Goal: Task Accomplishment & Management: Manage account settings

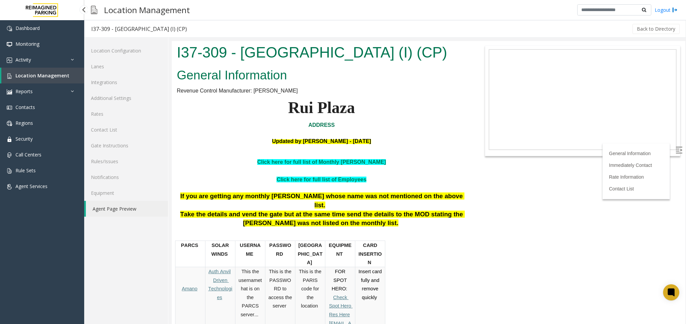
click at [36, 76] on span "Location Management" at bounding box center [42, 75] width 54 height 6
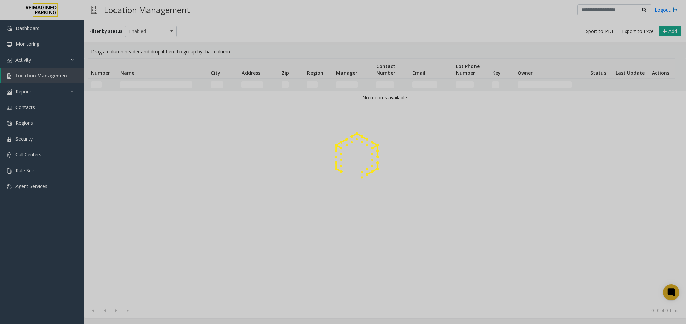
click at [140, 85] on div at bounding box center [343, 162] width 686 height 324
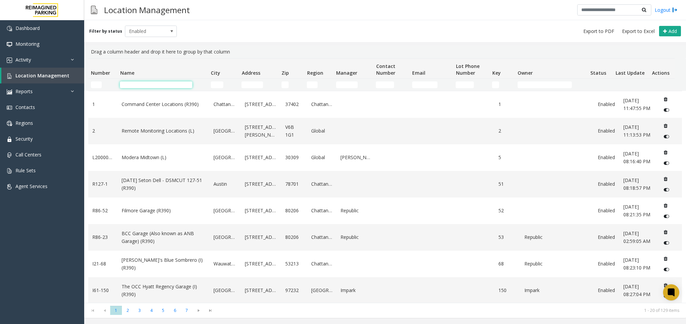
click at [140, 85] on input "Name Filter" at bounding box center [156, 84] width 72 height 7
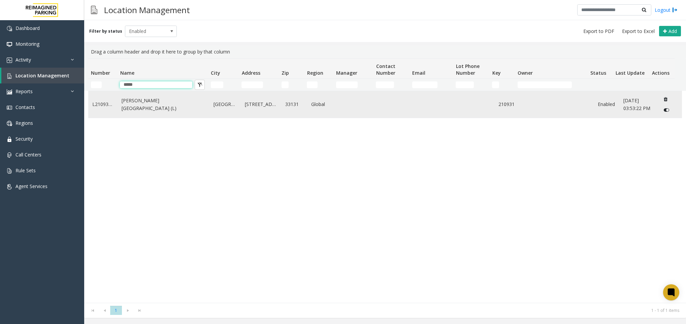
type input "*****"
click at [144, 101] on link "Wells Fargo Center (L)" at bounding box center [163, 104] width 84 height 15
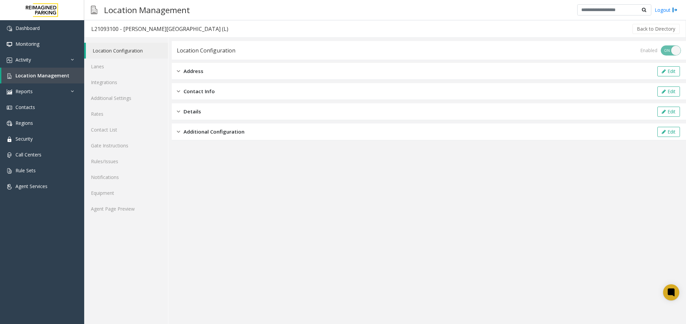
click at [109, 217] on div "Location Configuration Lanes Integrations Additional Settings Rates Contact Lis…" at bounding box center [126, 181] width 84 height 286
click at [110, 213] on link "Agent Page Preview" at bounding box center [126, 209] width 84 height 16
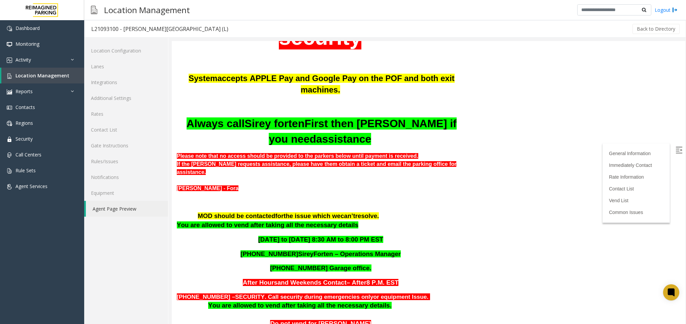
click at [675, 149] on label at bounding box center [679, 151] width 10 height 10
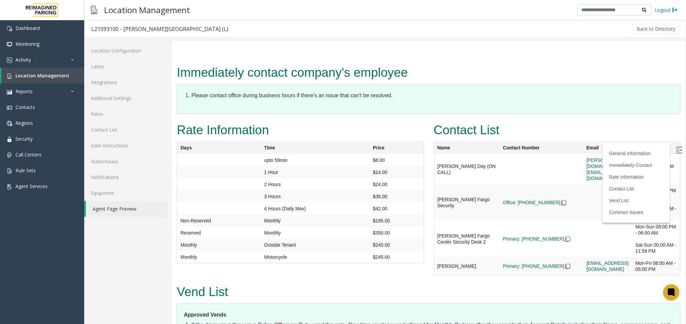
scroll to position [1262, 0]
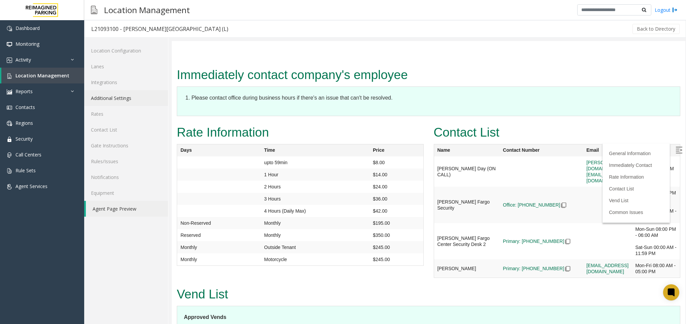
click at [111, 95] on link "Additional Settings" at bounding box center [126, 98] width 84 height 16
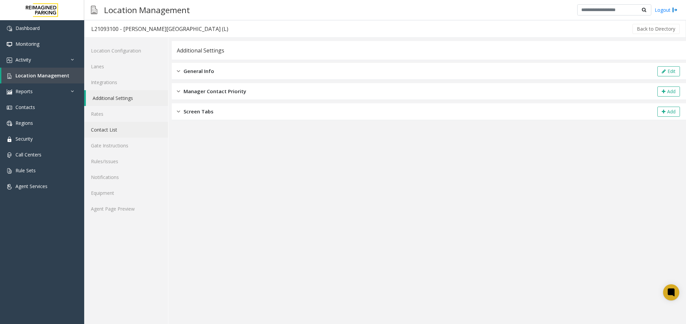
click at [106, 130] on link "Contact List" at bounding box center [126, 130] width 84 height 16
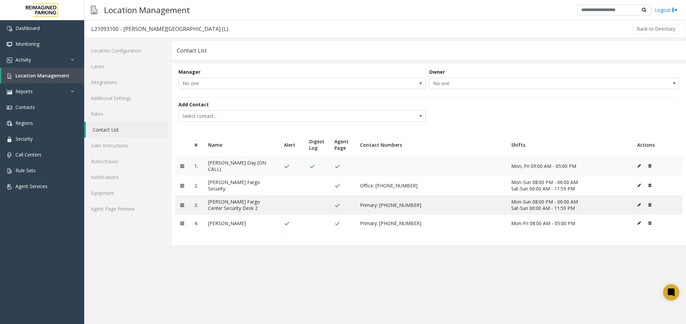
click at [651, 163] on button at bounding box center [647, 166] width 7 height 10
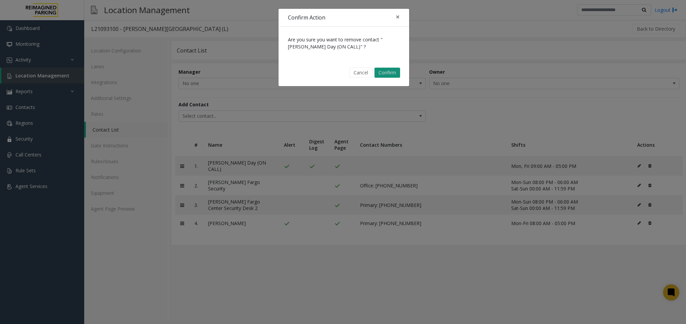
click at [388, 71] on button "Confirm" at bounding box center [387, 73] width 26 height 10
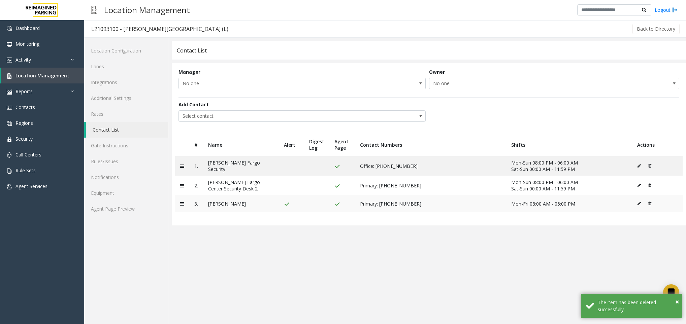
click at [638, 203] on icon at bounding box center [638, 204] width 3 height 4
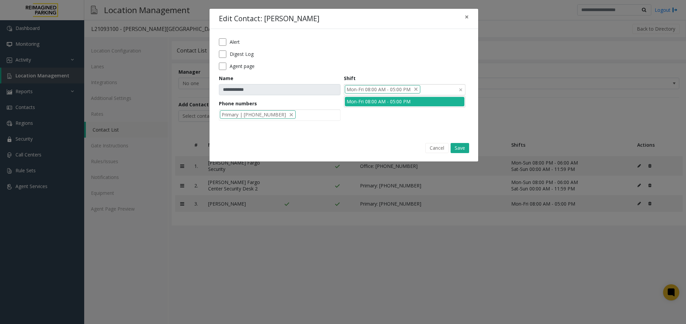
click at [368, 87] on span "Mon-Fri 08:00 AM - 05:00 PM" at bounding box center [378, 89] width 64 height 7
click at [379, 100] on li "Mon-Fri 08:00 AM - 05:00 PM" at bounding box center [404, 101] width 119 height 9
click at [407, 93] on div at bounding box center [404, 89] width 121 height 11
click at [391, 91] on div at bounding box center [404, 89] width 121 height 11
click at [388, 91] on div at bounding box center [404, 89] width 121 height 11
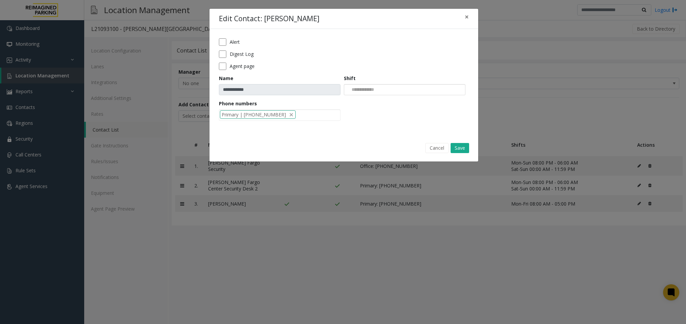
click at [388, 91] on div at bounding box center [404, 89] width 121 height 11
click at [378, 89] on input at bounding box center [361, 89] width 34 height 11
click at [455, 153] on button "Save" at bounding box center [459, 148] width 19 height 10
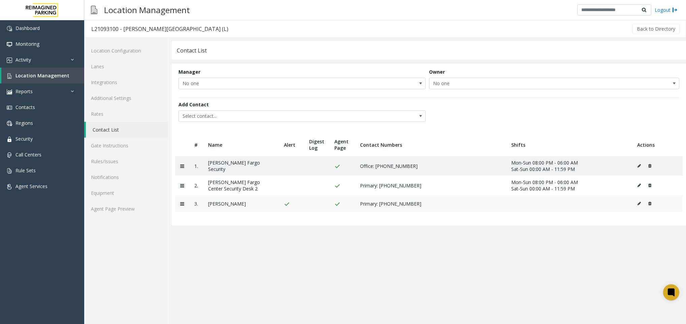
click at [638, 204] on icon at bounding box center [638, 204] width 3 height 4
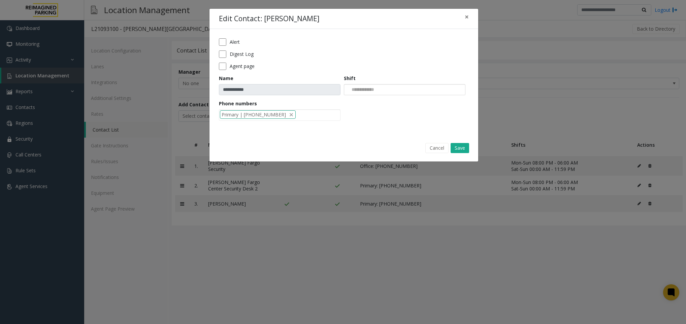
click at [403, 91] on div at bounding box center [404, 89] width 121 height 11
click at [378, 90] on input at bounding box center [361, 89] width 34 height 11
click at [429, 147] on button "Cancel" at bounding box center [436, 148] width 23 height 10
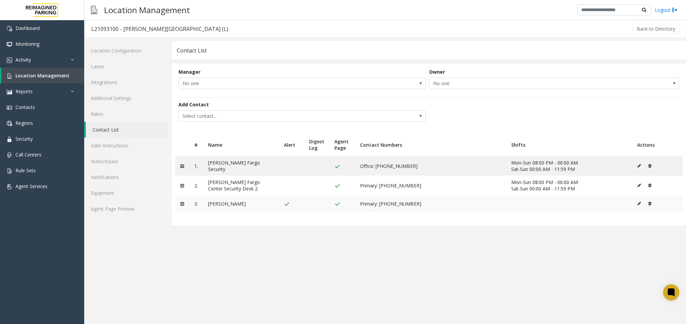
click at [639, 206] on button at bounding box center [640, 204] width 7 height 10
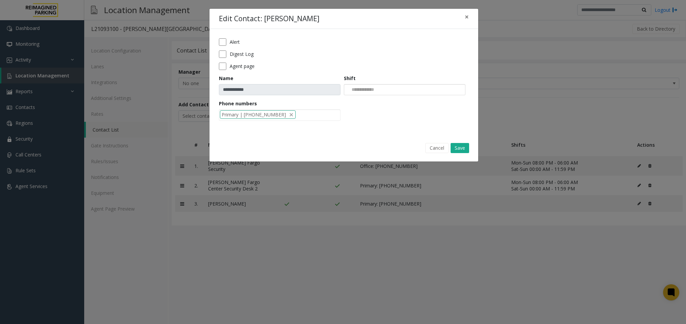
click at [365, 95] on input at bounding box center [361, 89] width 34 height 11
click at [394, 105] on li "Mon-Fri 09:00 AM-05:00 PM" at bounding box center [404, 101] width 119 height 9
click at [458, 150] on button "Save" at bounding box center [459, 148] width 19 height 10
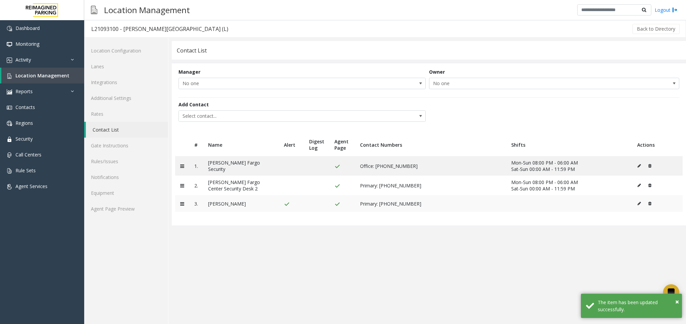
click at [636, 203] on td at bounding box center [657, 203] width 50 height 17
click at [638, 204] on icon at bounding box center [638, 204] width 3 height 4
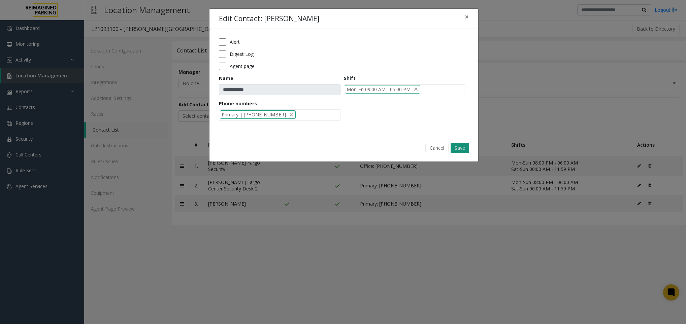
click at [454, 146] on button "Save" at bounding box center [459, 148] width 19 height 10
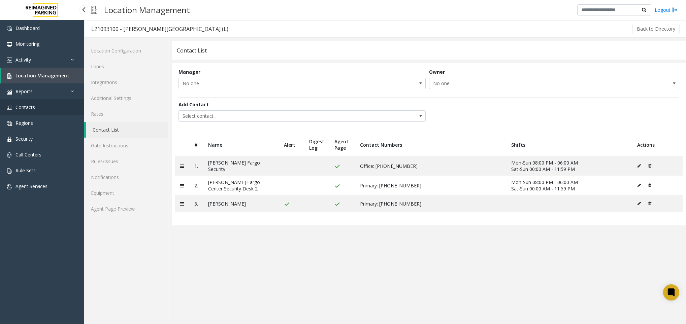
click at [23, 102] on link "Contacts" at bounding box center [42, 107] width 84 height 16
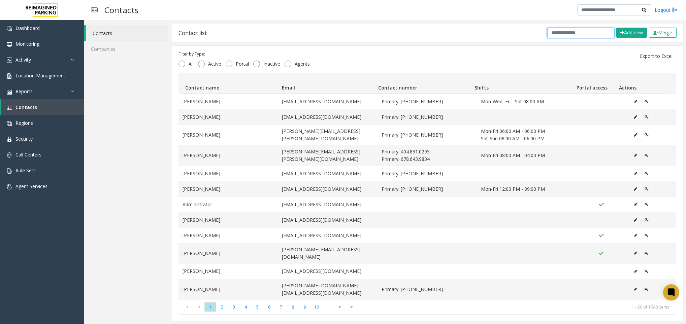
click at [554, 30] on input "text" at bounding box center [580, 33] width 67 height 10
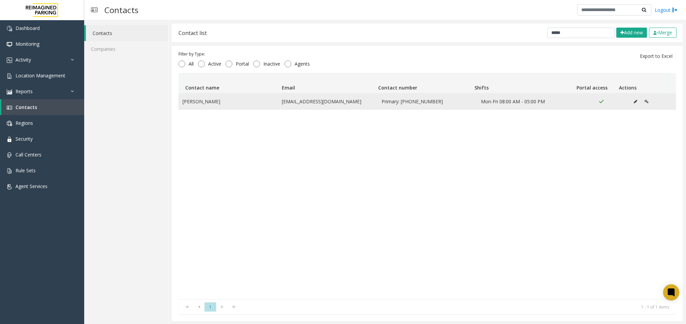
click at [630, 104] on button "Data table" at bounding box center [635, 102] width 11 height 10
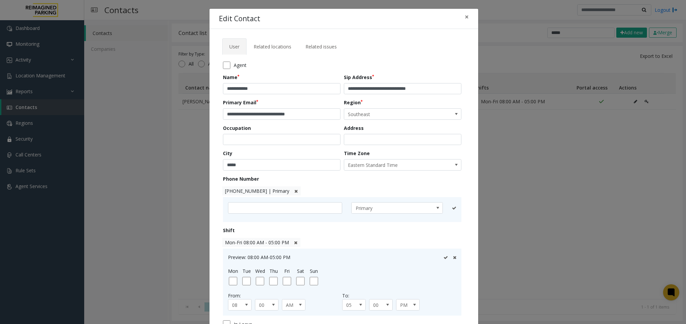
scroll to position [72, 0]
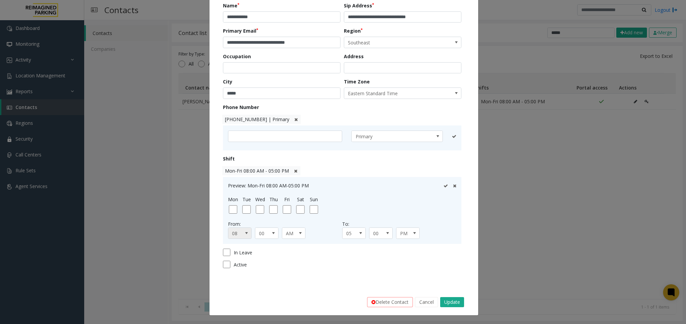
click at [244, 235] on span at bounding box center [246, 233] width 5 height 5
click at [233, 275] on li "09" at bounding box center [236, 275] width 22 height 9
click at [453, 303] on button "Update" at bounding box center [452, 302] width 24 height 10
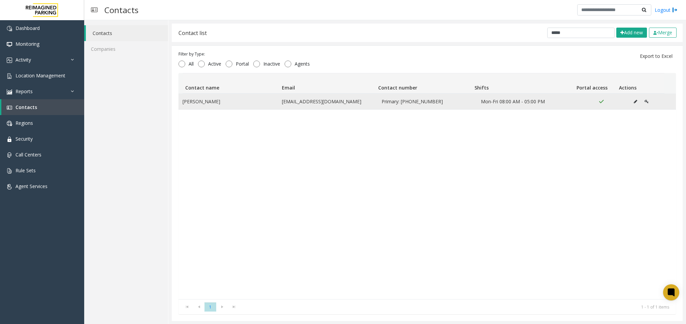
click at [630, 103] on button "Data table" at bounding box center [635, 102] width 11 height 10
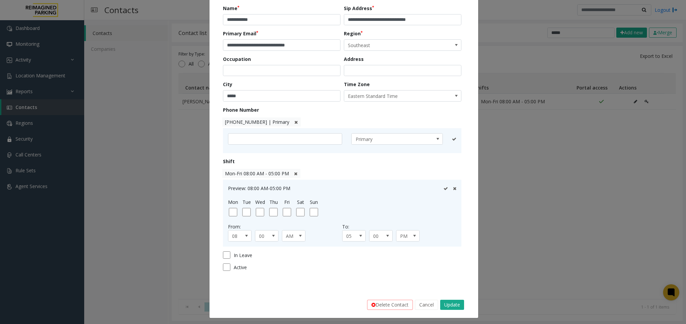
scroll to position [72, 0]
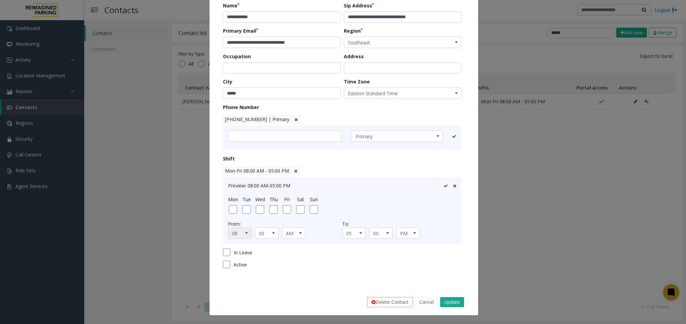
click at [244, 235] on span at bounding box center [246, 233] width 5 height 5
click at [233, 274] on li "09" at bounding box center [236, 275] width 22 height 9
click at [449, 305] on button "Update" at bounding box center [452, 302] width 24 height 10
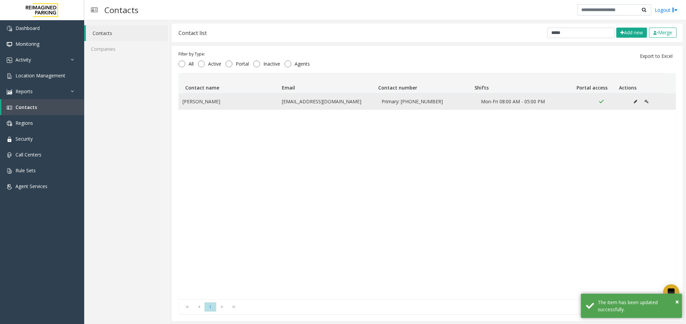
click at [630, 104] on button "Data table" at bounding box center [635, 102] width 11 height 10
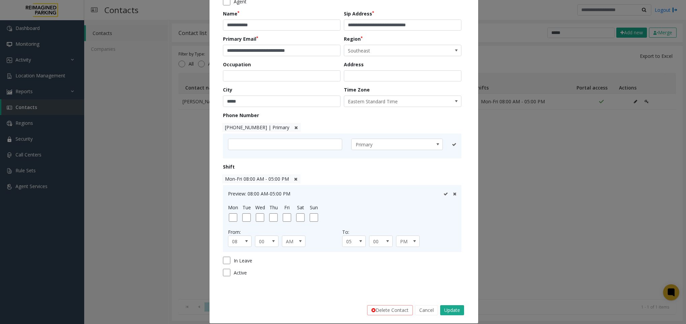
scroll to position [72, 0]
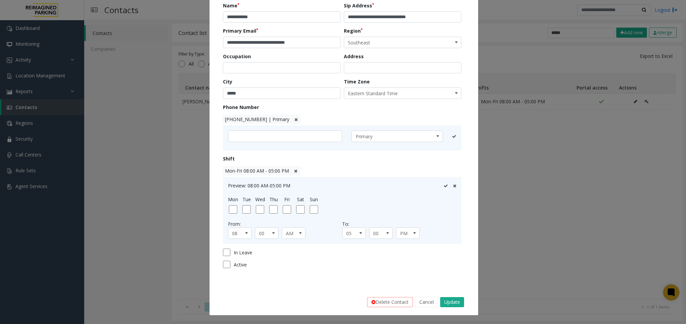
click at [293, 169] on span "Mon-Fri 08:00 AM - 05:00 PM" at bounding box center [261, 170] width 78 height 9
click at [294, 170] on icon at bounding box center [295, 171] width 3 height 4
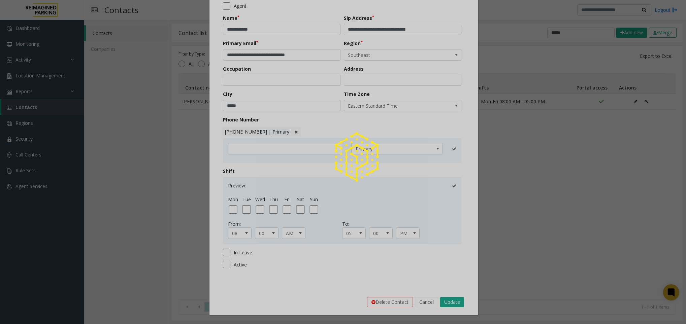
scroll to position [60, 0]
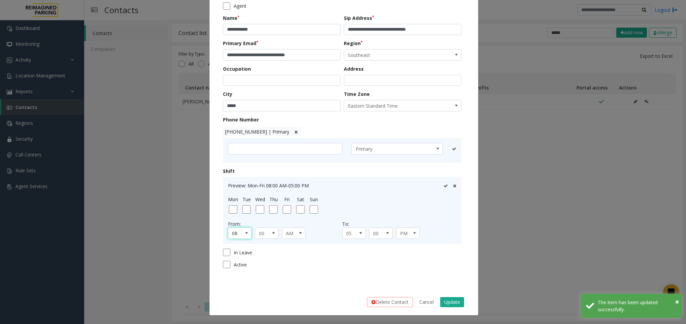
click at [237, 231] on span "08" at bounding box center [237, 233] width 18 height 11
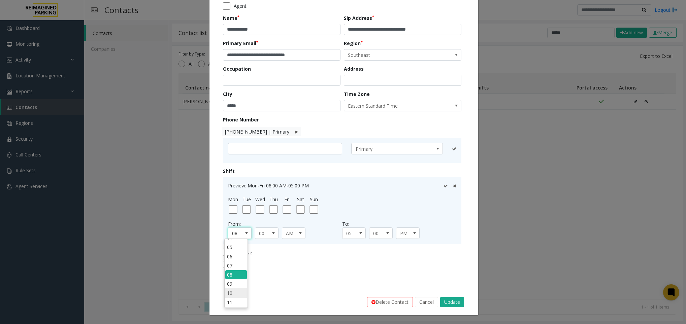
scroll to position [56, 0]
click at [231, 271] on li "09" at bounding box center [236, 274] width 22 height 9
click at [445, 299] on button "Update" at bounding box center [452, 302] width 24 height 10
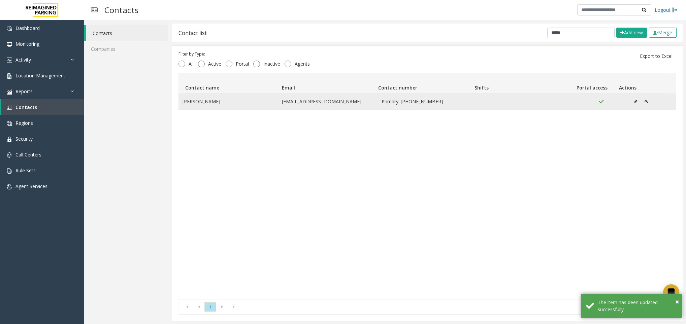
click at [633, 103] on icon "Data table" at bounding box center [634, 102] width 3 height 4
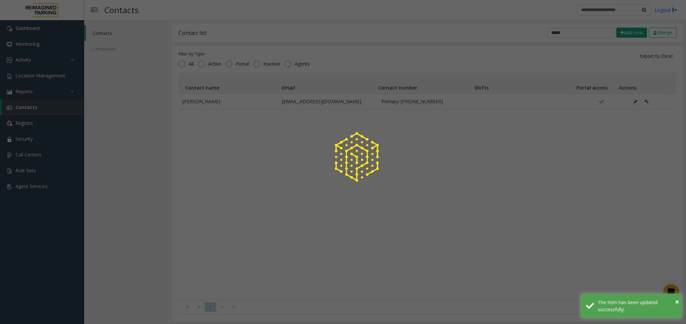
scroll to position [0, 0]
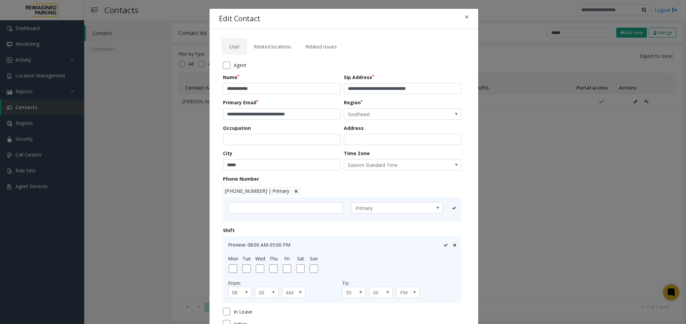
click at [244, 232] on div "Shift Preview: 08:00 AM-05:00 PM Mon Tue Wed Thu Fri Sat Sun From: 08 00 AM To:…" at bounding box center [344, 265] width 242 height 76
click at [304, 239] on div "Preview: 08:00 AM-05:00 PM Mon Tue Wed Thu Fri Sat Sun From: 08 00 AM To: 05 00…" at bounding box center [342, 269] width 238 height 67
click at [272, 50] on span "Related locations" at bounding box center [272, 46] width 38 height 6
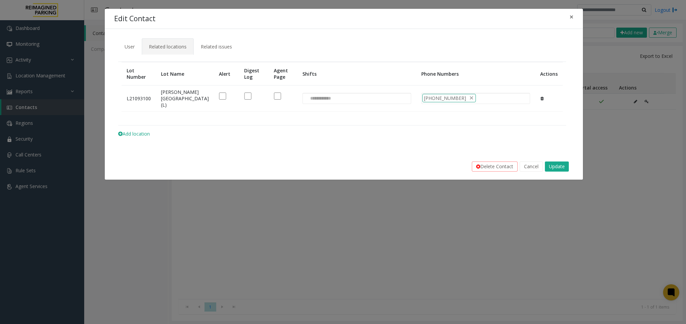
click at [179, 52] on link "Related locations" at bounding box center [168, 46] width 52 height 16
click at [132, 46] on span "User" at bounding box center [130, 46] width 10 height 6
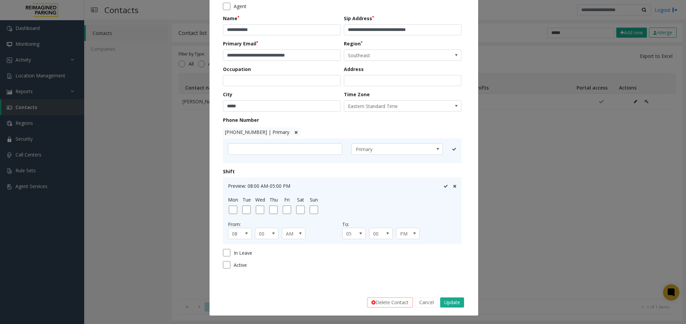
scroll to position [60, 0]
click at [244, 235] on span at bounding box center [246, 233] width 5 height 5
click at [229, 275] on li "09" at bounding box center [236, 274] width 22 height 9
click at [443, 184] on icon at bounding box center [445, 186] width 4 height 4
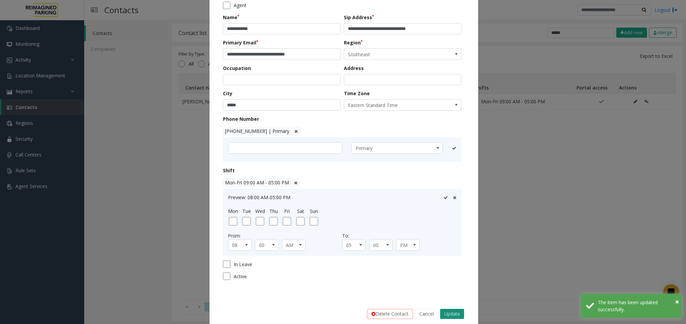
click at [446, 313] on button "Update" at bounding box center [452, 314] width 24 height 10
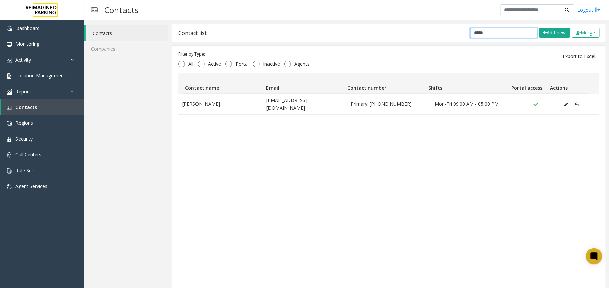
drag, startPoint x: 483, startPoint y: 32, endPoint x: 430, endPoint y: 31, distance: 53.5
click at [430, 31] on div "Contact list ***** Add new Merge" at bounding box center [389, 33] width 434 height 19
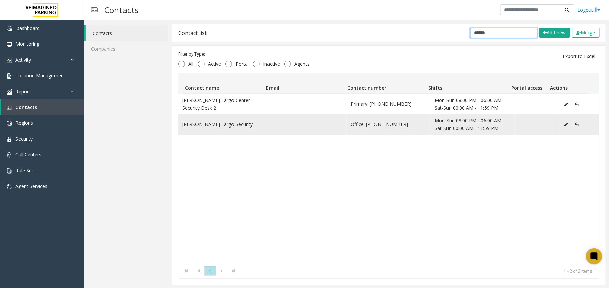
type input "*****"
click at [565, 124] on icon "Data table" at bounding box center [566, 124] width 3 height 4
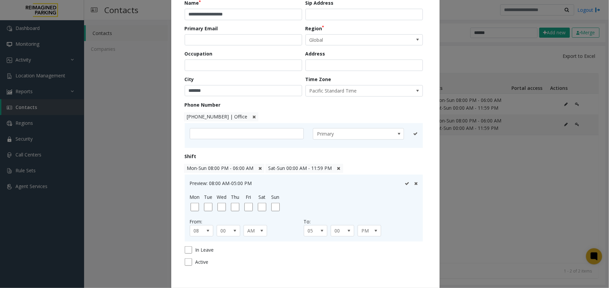
scroll to position [108, 0]
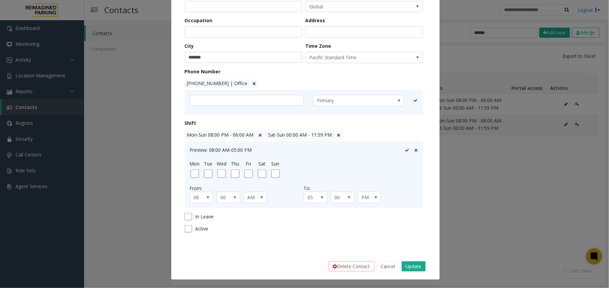
click at [258, 135] on icon at bounding box center [259, 135] width 3 height 4
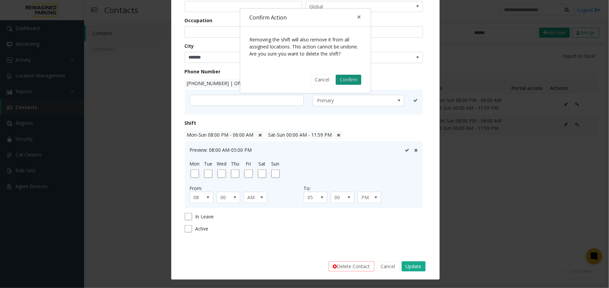
click at [351, 76] on button "Confirm" at bounding box center [349, 80] width 26 height 10
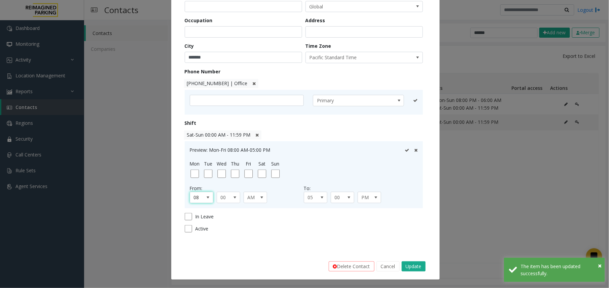
click at [206, 199] on span at bounding box center [208, 197] width 5 height 5
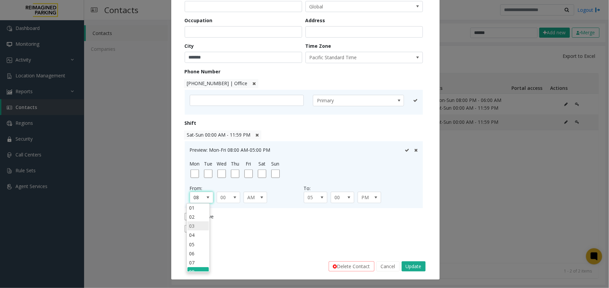
scroll to position [10, 0]
click at [195, 244] on li "05" at bounding box center [198, 244] width 22 height 9
click at [259, 197] on span at bounding box center [261, 197] width 5 height 5
click at [249, 218] on li "PM" at bounding box center [252, 217] width 22 height 9
click at [320, 200] on span at bounding box center [322, 197] width 5 height 5
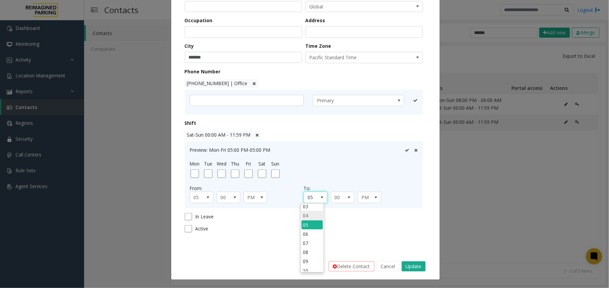
scroll to position [45, 0]
click at [309, 248] on li "09" at bounding box center [313, 246] width 22 height 9
click at [365, 196] on span "PM" at bounding box center [367, 197] width 18 height 11
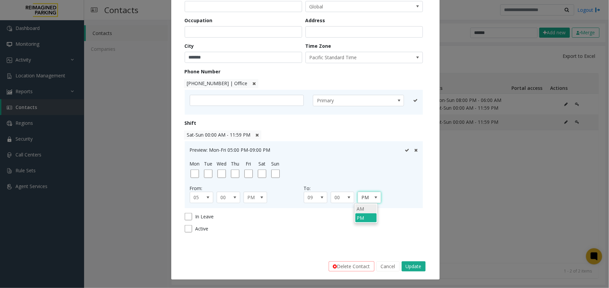
click at [362, 209] on li "AM" at bounding box center [366, 208] width 22 height 9
click at [321, 200] on span at bounding box center [322, 197] width 9 height 11
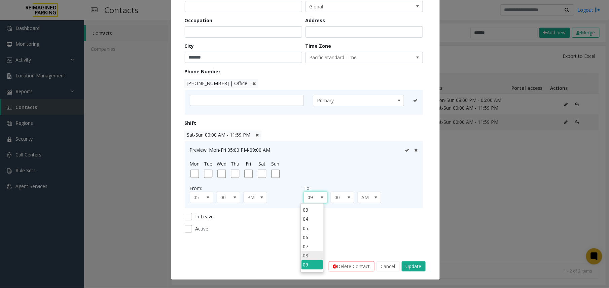
click at [310, 257] on li "08" at bounding box center [313, 255] width 22 height 9
click at [338, 201] on span "00" at bounding box center [340, 197] width 18 height 11
click at [336, 268] on li "59" at bounding box center [339, 266] width 22 height 9
click at [405, 148] on icon at bounding box center [407, 150] width 4 height 4
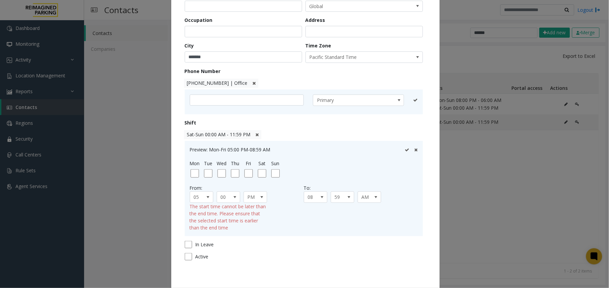
click at [405, 148] on icon at bounding box center [407, 150] width 4 height 4
click at [304, 198] on span "08" at bounding box center [313, 197] width 18 height 11
click at [308, 240] on li "09" at bounding box center [313, 239] width 22 height 9
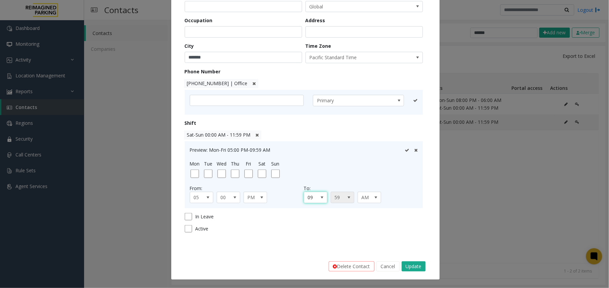
click at [338, 192] on span "59" at bounding box center [343, 197] width 24 height 11
click at [336, 209] on li "00" at bounding box center [339, 208] width 22 height 9
click at [406, 266] on button "Update" at bounding box center [414, 266] width 24 height 10
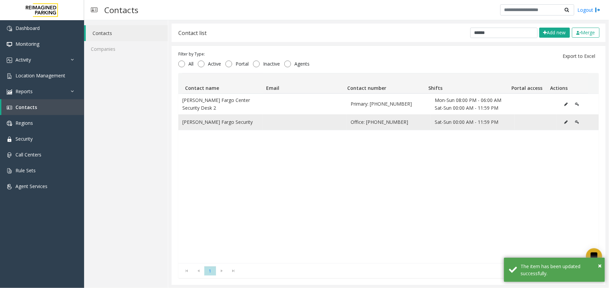
click at [565, 122] on icon "Data table" at bounding box center [566, 122] width 3 height 4
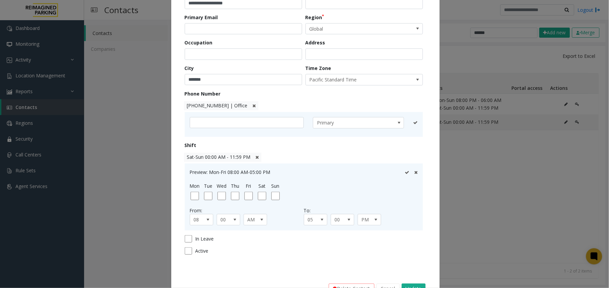
scroll to position [108, 0]
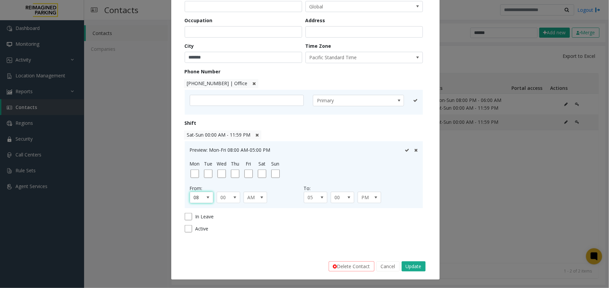
click at [206, 198] on span at bounding box center [208, 197] width 5 height 5
click at [192, 238] on li "05" at bounding box center [198, 237] width 22 height 9
click at [250, 195] on span "AM" at bounding box center [253, 197] width 18 height 11
click at [248, 218] on li "PM" at bounding box center [252, 217] width 22 height 9
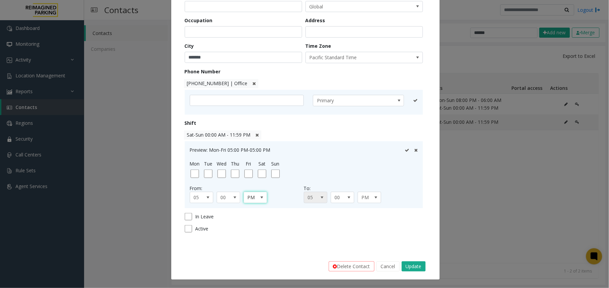
click at [318, 194] on span at bounding box center [322, 197] width 9 height 11
click at [307, 239] on li "09" at bounding box center [313, 239] width 22 height 9
click at [361, 192] on span "PM" at bounding box center [370, 197] width 24 height 11
click at [358, 209] on li "AM" at bounding box center [366, 208] width 22 height 9
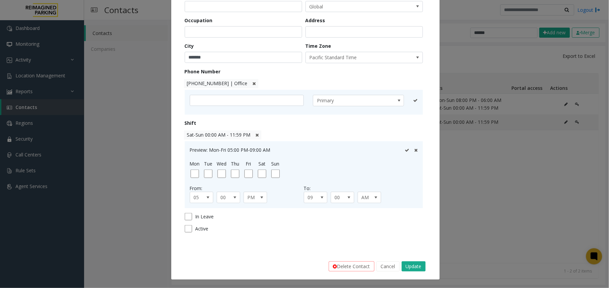
click at [405, 151] on icon at bounding box center [407, 150] width 4 height 4
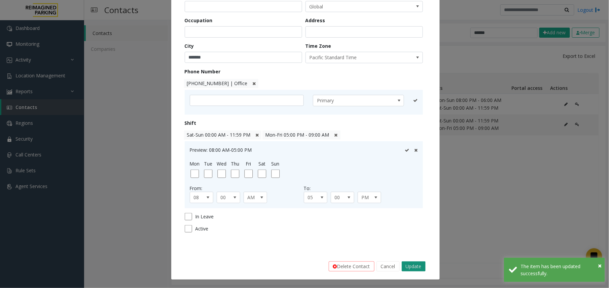
click at [409, 265] on button "Update" at bounding box center [414, 266] width 24 height 10
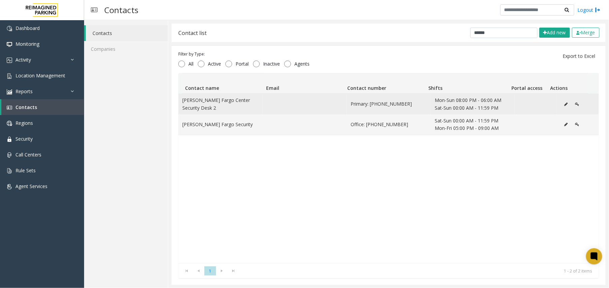
click at [561, 105] on button "Data table" at bounding box center [566, 104] width 11 height 10
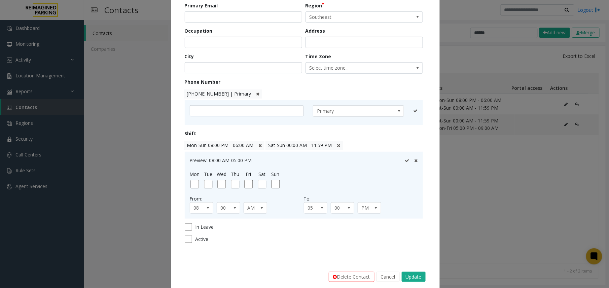
scroll to position [108, 0]
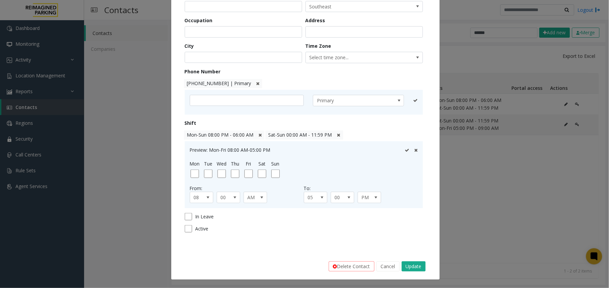
click at [258, 134] on icon at bounding box center [259, 135] width 3 height 4
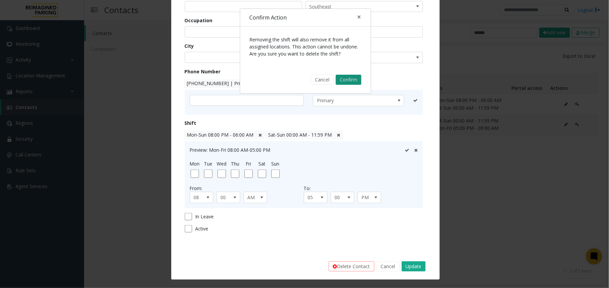
click at [345, 79] on button "Confirm" at bounding box center [349, 80] width 26 height 10
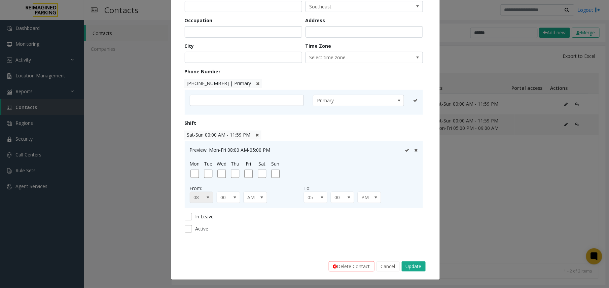
click at [206, 201] on span at bounding box center [208, 197] width 9 height 11
click at [194, 241] on li "05" at bounding box center [198, 237] width 22 height 9
click at [264, 188] on div "From:" at bounding box center [247, 188] width 114 height 7
click at [259, 195] on span at bounding box center [261, 197] width 5 height 5
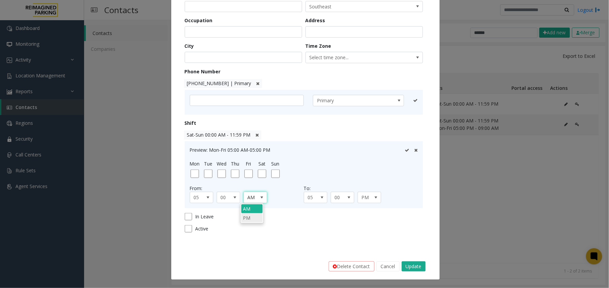
click at [244, 219] on li "PM" at bounding box center [252, 217] width 22 height 9
click at [319, 201] on span at bounding box center [322, 197] width 9 height 11
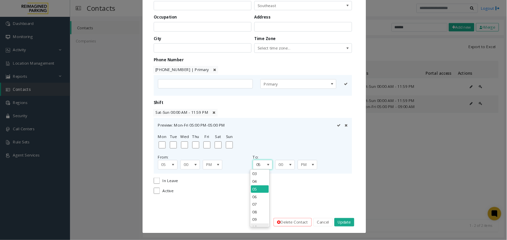
scroll to position [55, 0]
click at [309, 236] on li "09" at bounding box center [313, 239] width 22 height 9
click at [368, 205] on div "Preview: Mon-Fri 05:00 PM-09:00 PM Mon Tue Wed Thu Fri Sat Sun From: 05 00 PM T…" at bounding box center [304, 174] width 238 height 67
click at [368, 204] on div "Preview: Mon-Fri 05:00 PM-09:00 PM Mon Tue Wed Thu Fri Sat Sun From: 05 00 PM T…" at bounding box center [304, 174] width 238 height 67
click at [372, 201] on span at bounding box center [376, 197] width 9 height 11
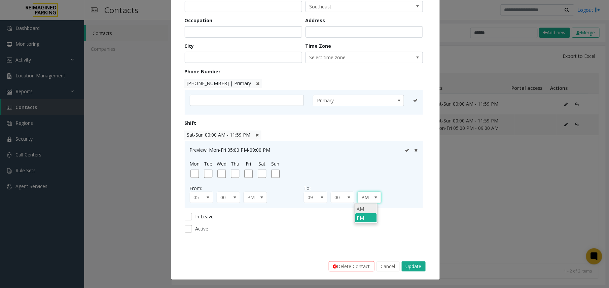
click at [368, 207] on li "AM" at bounding box center [366, 208] width 22 height 9
click at [405, 150] on icon at bounding box center [407, 150] width 4 height 4
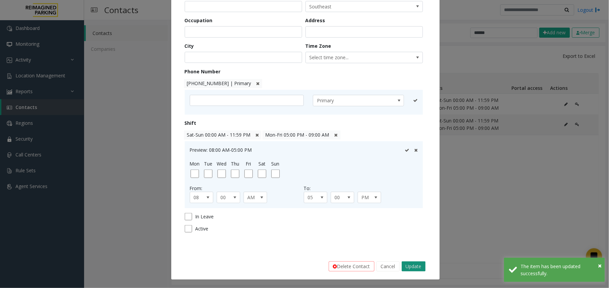
click at [411, 267] on button "Update" at bounding box center [414, 266] width 24 height 10
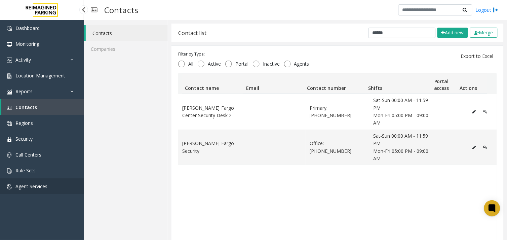
click at [21, 186] on span "Agent Services" at bounding box center [31, 186] width 32 height 6
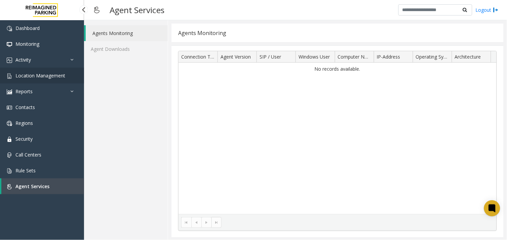
click at [35, 79] on link "Location Management" at bounding box center [42, 76] width 84 height 16
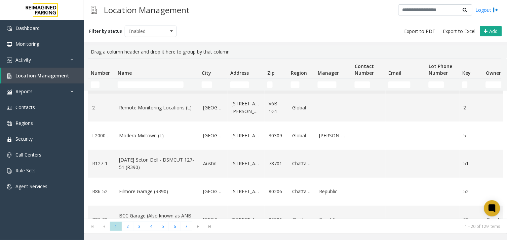
scroll to position [37, 0]
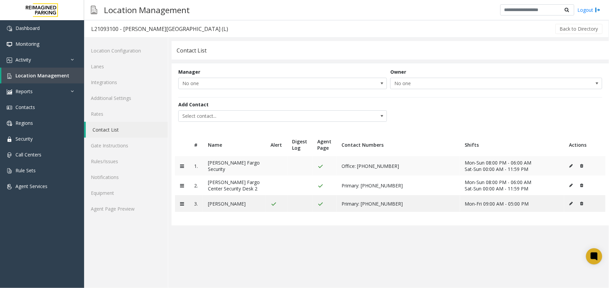
click at [571, 165] on icon at bounding box center [571, 166] width 3 height 4
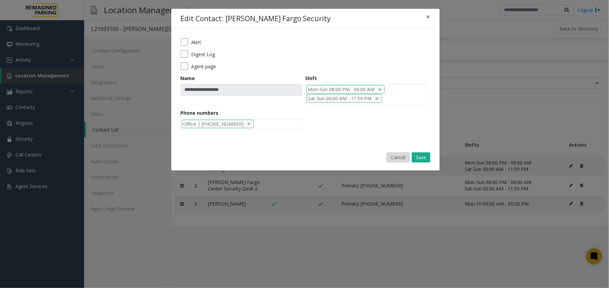
click at [403, 160] on button "Cancel" at bounding box center [398, 157] width 23 height 10
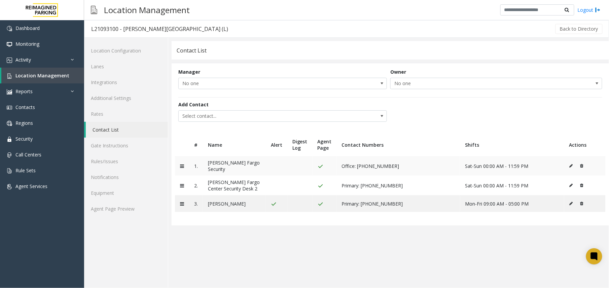
click at [569, 166] on button at bounding box center [572, 166] width 7 height 10
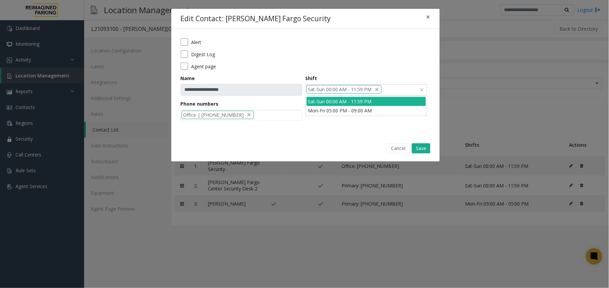
click at [397, 89] on div "Sat-Sun 00:00 AM - 11:59 PM" at bounding box center [366, 89] width 121 height 11
click at [380, 112] on li "Mon-Fri 05:00 PM - 09:00 AM" at bounding box center [366, 110] width 119 height 9
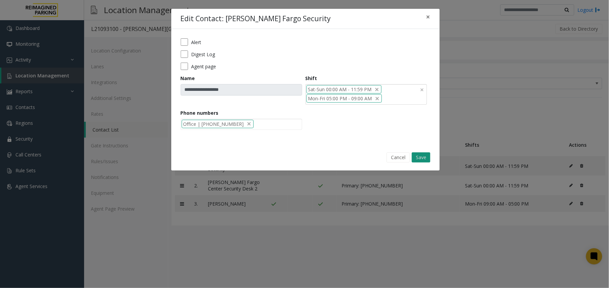
click at [419, 154] on button "Save" at bounding box center [421, 157] width 19 height 10
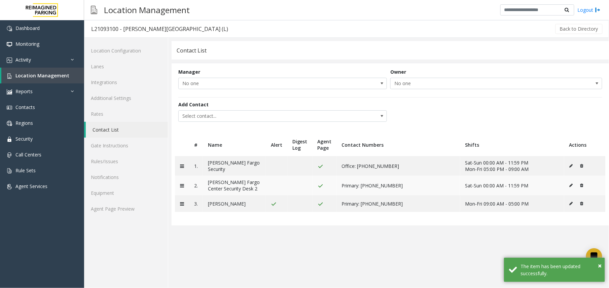
click at [570, 186] on icon at bounding box center [571, 185] width 3 height 4
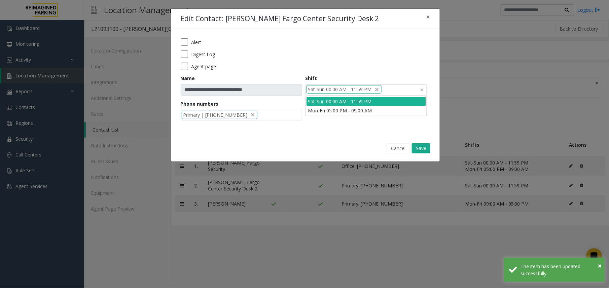
click at [384, 92] on input at bounding box center [386, 89] width 8 height 11
click at [341, 112] on li "Mon-Fri 05:00 PM - 09:00 AM" at bounding box center [366, 110] width 119 height 9
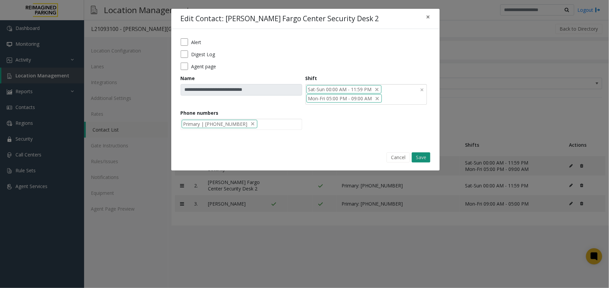
click at [420, 161] on button "Save" at bounding box center [421, 157] width 19 height 10
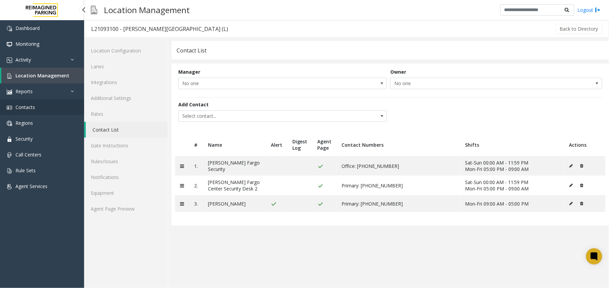
click at [24, 106] on span "Contacts" at bounding box center [25, 107] width 20 height 6
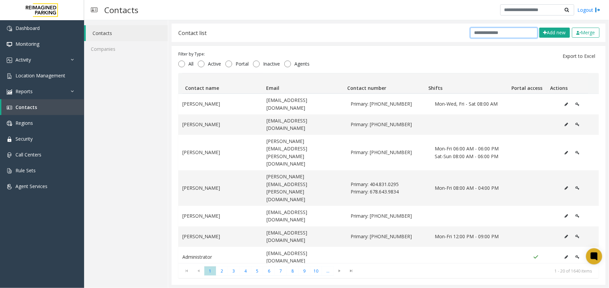
click at [491, 28] on input "text" at bounding box center [503, 33] width 67 height 10
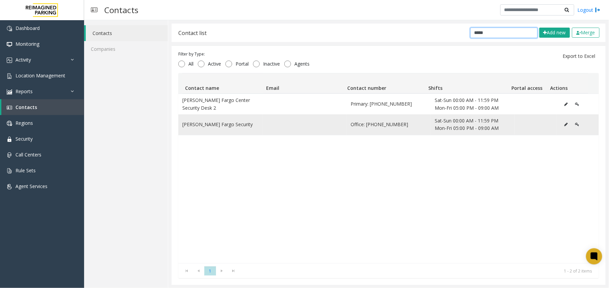
type input "*****"
click at [565, 125] on icon "Data table" at bounding box center [566, 124] width 3 height 4
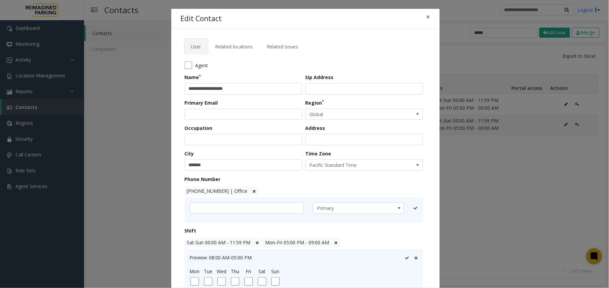
scroll to position [45, 0]
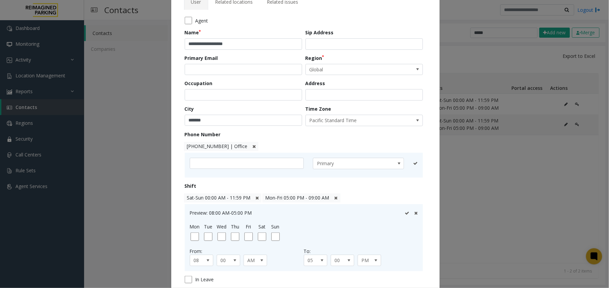
click at [201, 147] on span "605-350-0726 | Office" at bounding box center [217, 146] width 61 height 6
click at [191, 163] on input "**********" at bounding box center [247, 164] width 114 height 11
type input "**********"
click at [405, 165] on icon at bounding box center [407, 164] width 4 height 4
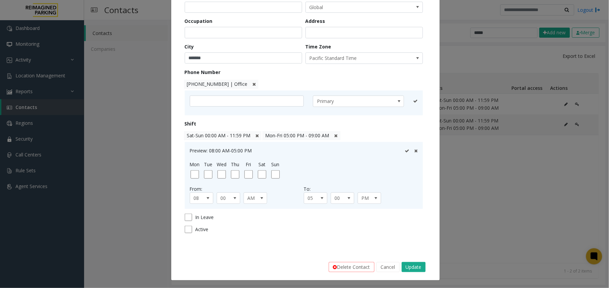
scroll to position [108, 0]
click at [407, 261] on button "Update" at bounding box center [414, 266] width 24 height 10
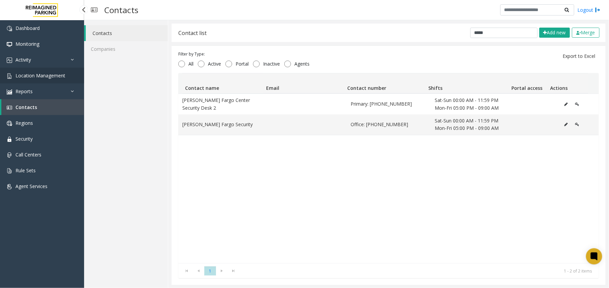
click at [55, 70] on link "Location Management" at bounding box center [42, 76] width 84 height 16
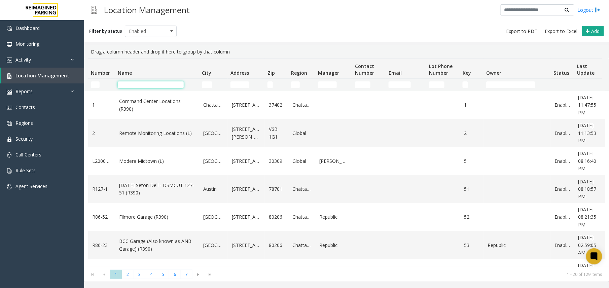
click at [127, 84] on input "Name Filter" at bounding box center [151, 84] width 66 height 7
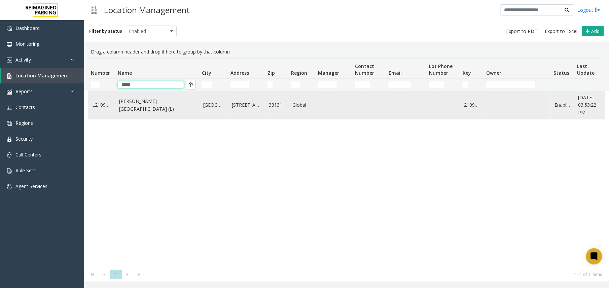
type input "*****"
click at [156, 112] on td "Wells Fargo Center (L)" at bounding box center [157, 105] width 84 height 28
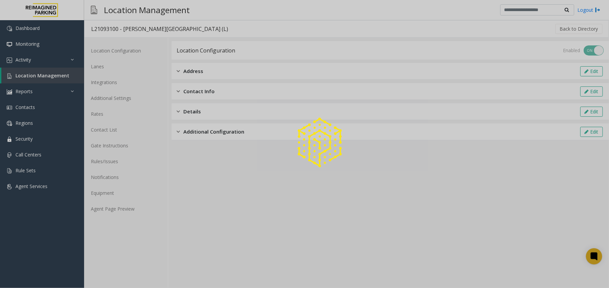
click at [116, 209] on div at bounding box center [304, 144] width 609 height 288
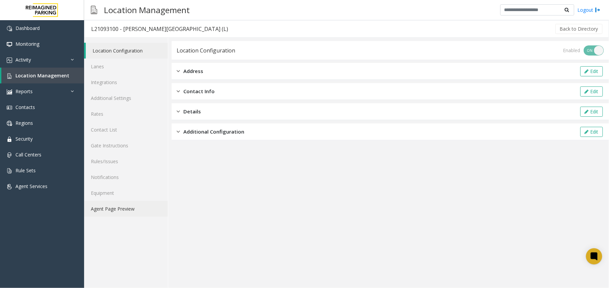
click at [127, 207] on link "Agent Page Preview" at bounding box center [126, 209] width 84 height 16
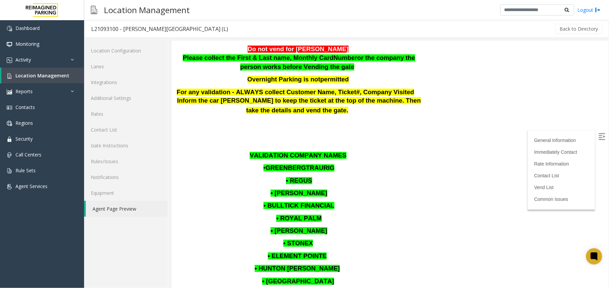
click at [598, 138] on img at bounding box center [601, 136] width 7 height 7
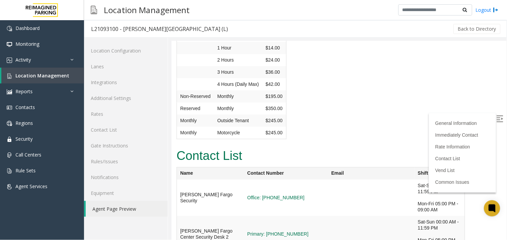
scroll to position [1488, 0]
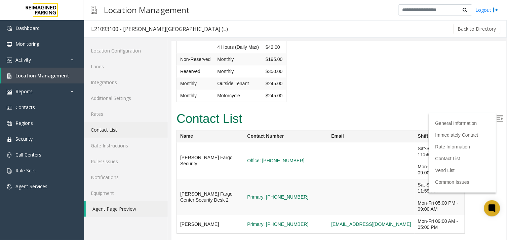
click at [113, 128] on link "Contact List" at bounding box center [126, 130] width 84 height 16
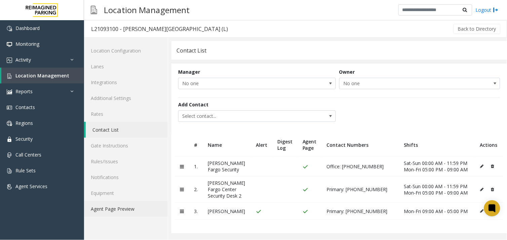
click at [146, 211] on link "Agent Page Preview" at bounding box center [126, 209] width 84 height 16
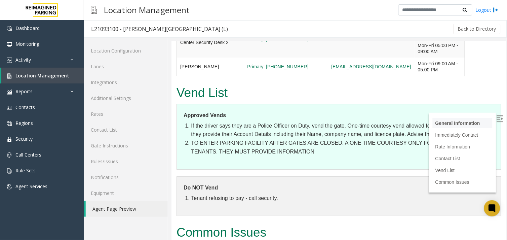
scroll to position [1645, 0]
drag, startPoint x: 495, startPoint y: 119, endPoint x: 492, endPoint y: 121, distance: 3.6
click at [497, 119] on img at bounding box center [500, 118] width 7 height 7
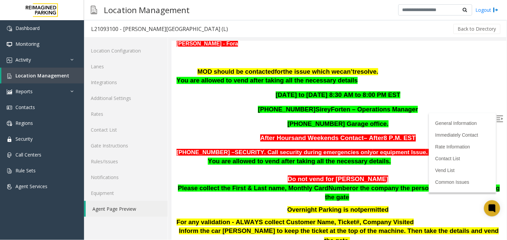
scroll to position [299, 0]
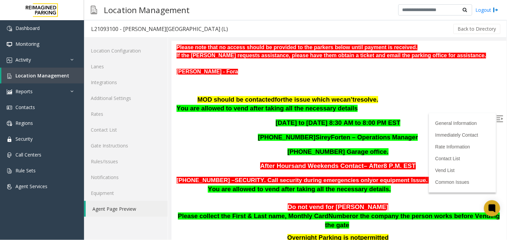
drag, startPoint x: 360, startPoint y: 180, endPoint x: 336, endPoint y: 180, distance: 24.9
click at [337, 194] on p at bounding box center [338, 198] width 325 height 9
drag, startPoint x: 186, startPoint y: 162, endPoint x: 247, endPoint y: 160, distance: 61.0
click at [247, 177] on span "786-907-4408 –SECURITY . Call security during emergencies only or equipment Iss…" at bounding box center [302, 180] width 253 height 7
drag, startPoint x: 247, startPoint y: 160, endPoint x: 210, endPoint y: 171, distance: 37.9
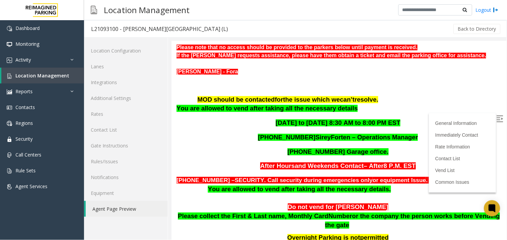
click at [210, 185] on span "You are allowed to vend after taking all the necessary details." at bounding box center [299, 188] width 183 height 7
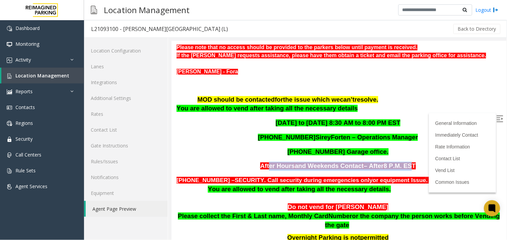
drag, startPoint x: 274, startPoint y: 144, endPoint x: 402, endPoint y: 149, distance: 128.3
click at [402, 162] on p "After Hours and Weekends Contact – After 8 P.M. EST" at bounding box center [338, 166] width 325 height 9
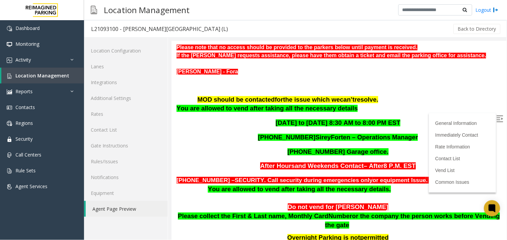
drag, startPoint x: 402, startPoint y: 149, endPoint x: 391, endPoint y: 154, distance: 12.1
click at [391, 154] on div "Business Hours – 8 A.M. - 8 P.M. EST Always call MOD during business hours do n…" at bounding box center [338, 56] width 325 height 433
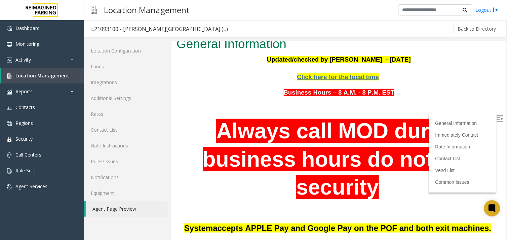
scroll to position [0, 0]
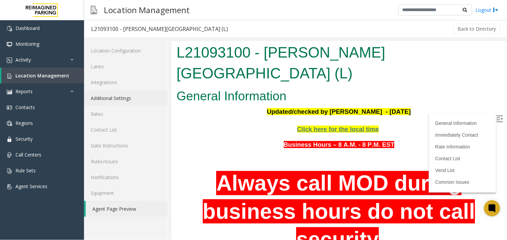
click at [124, 100] on link "Additional Settings" at bounding box center [126, 98] width 84 height 16
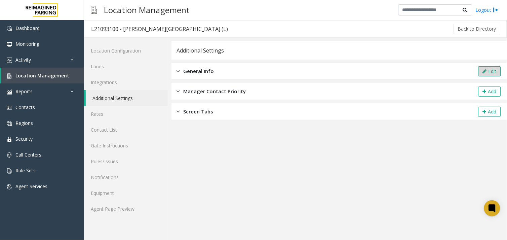
click at [496, 72] on button "Edit" at bounding box center [490, 71] width 23 height 10
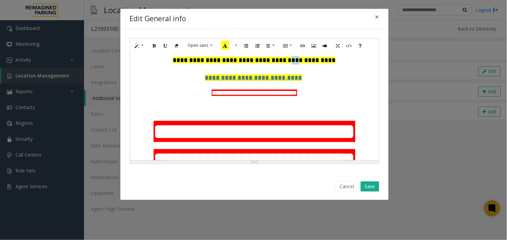
drag, startPoint x: 283, startPoint y: 59, endPoint x: 291, endPoint y: 61, distance: 7.9
click at [291, 61] on span "**********" at bounding box center [254, 60] width 163 height 6
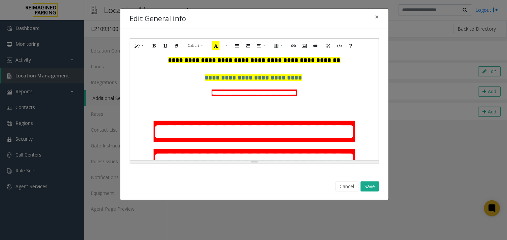
click at [243, 60] on span "**********" at bounding box center [255, 60] width 172 height 6
click at [233, 61] on span "**********" at bounding box center [254, 60] width 163 height 6
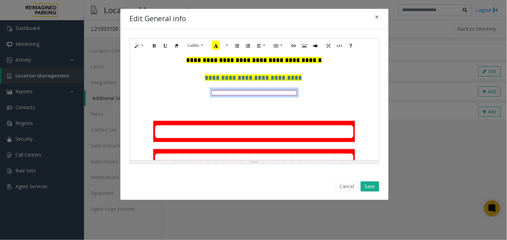
drag, startPoint x: 308, startPoint y: 94, endPoint x: 200, endPoint y: 96, distance: 108.4
click at [200, 96] on p "**********" at bounding box center [255, 92] width 242 height 10
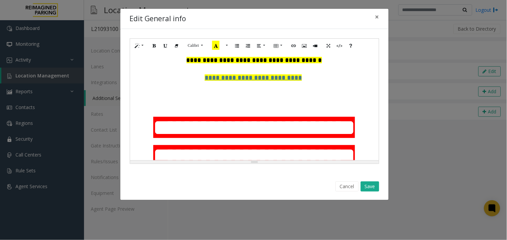
click at [197, 107] on p at bounding box center [255, 103] width 242 height 9
click at [208, 112] on div "**********" at bounding box center [255, 202] width 242 height 230
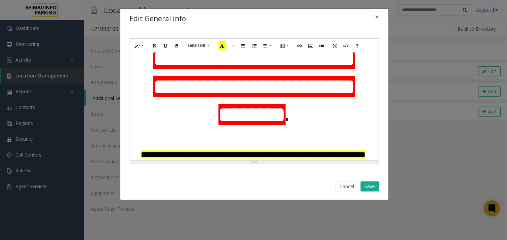
scroll to position [75, 0]
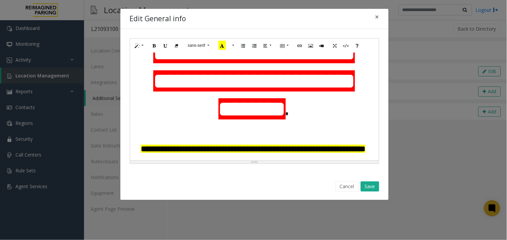
click at [352, 115] on p "**********" at bounding box center [255, 81] width 242 height 84
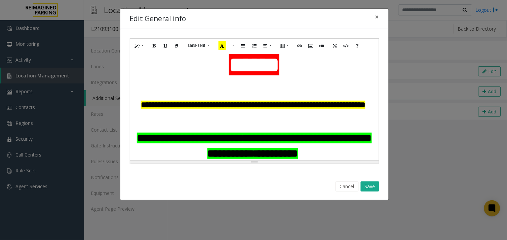
scroll to position [61, 0]
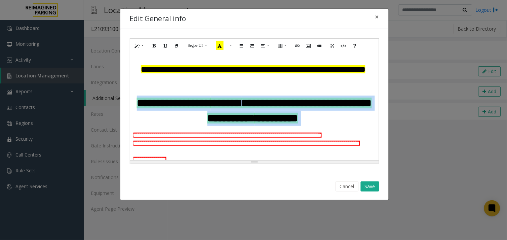
drag, startPoint x: 324, startPoint y: 129, endPoint x: 138, endPoint y: 109, distance: 186.5
click at [138, 109] on p "**********" at bounding box center [255, 111] width 242 height 31
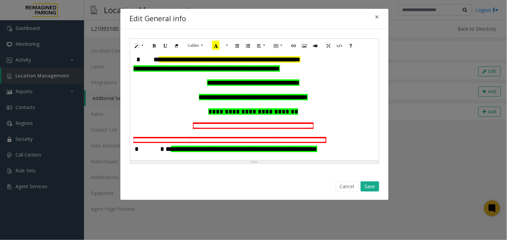
scroll to position [98, 0]
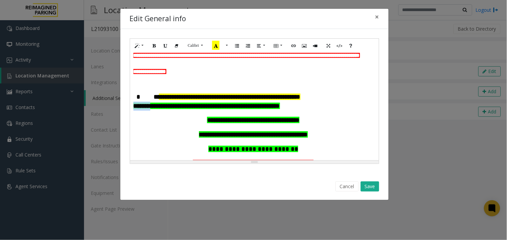
drag, startPoint x: 327, startPoint y: 115, endPoint x: 154, endPoint y: 121, distance: 173.1
click at [154, 110] on div "**********" at bounding box center [255, 102] width 242 height 18
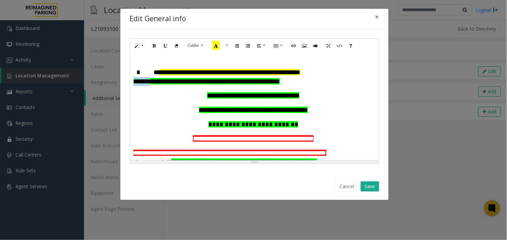
scroll to position [136, 0]
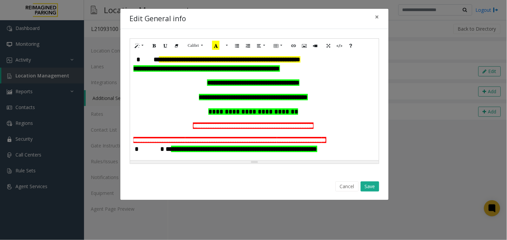
click at [151, 73] on div "**********" at bounding box center [255, 92] width 242 height 281
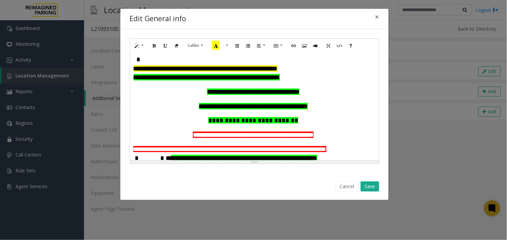
click at [186, 73] on p "**********" at bounding box center [255, 68] width 242 height 9
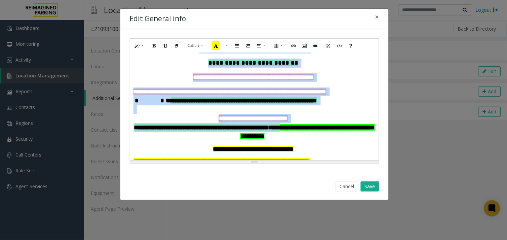
scroll to position [210, 0]
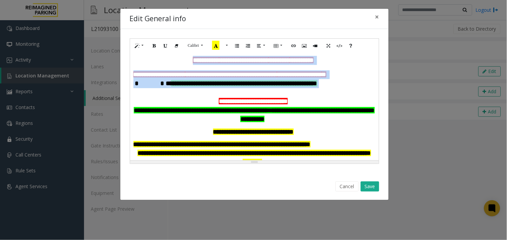
drag, startPoint x: 134, startPoint y: 84, endPoint x: 326, endPoint y: 103, distance: 192.7
click at [326, 103] on div "**********" at bounding box center [255, 21] width 242 height 289
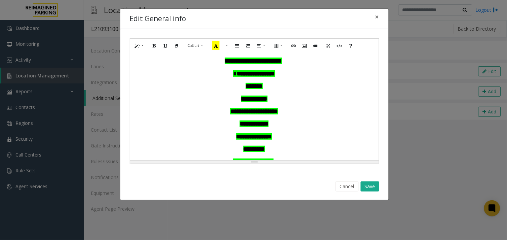
scroll to position [193, 0]
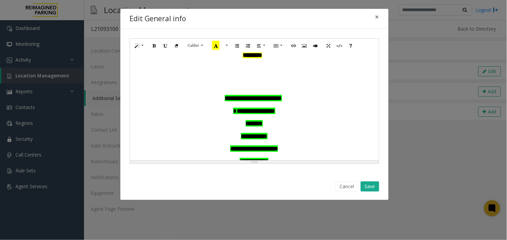
click at [209, 103] on p "**********" at bounding box center [255, 98] width 242 height 9
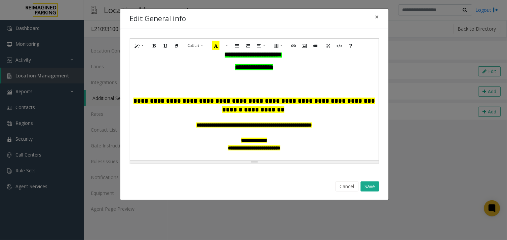
scroll to position [455, 0]
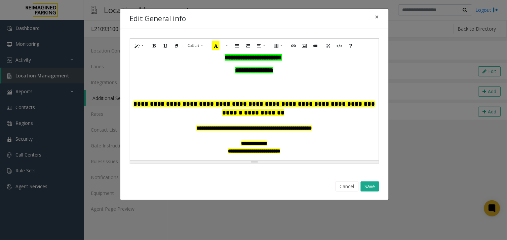
click at [146, 117] on p "**********" at bounding box center [255, 108] width 242 height 17
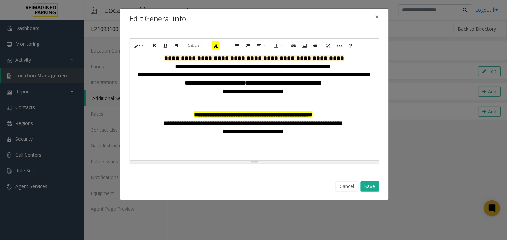
scroll to position [765, 0]
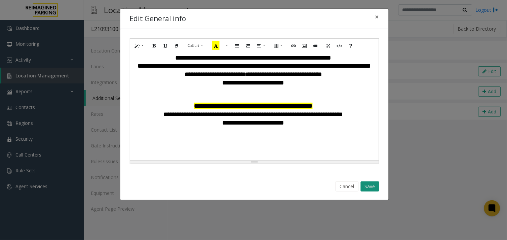
click at [374, 188] on button "Save" at bounding box center [370, 186] width 19 height 10
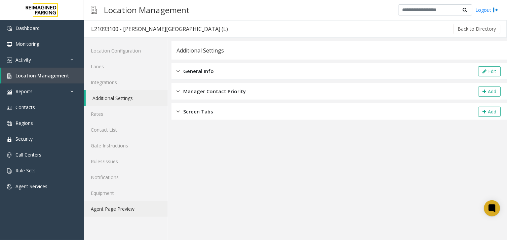
click at [126, 207] on link "Agent Page Preview" at bounding box center [126, 209] width 84 height 16
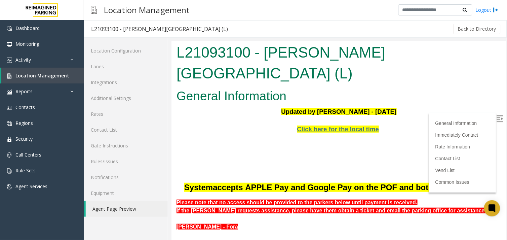
scroll to position [75, 0]
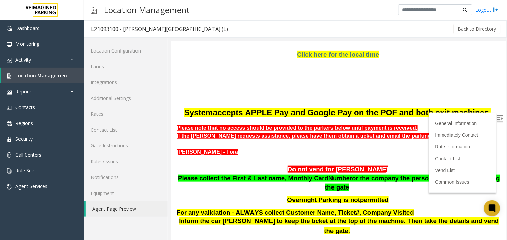
click at [496, 114] on label at bounding box center [501, 119] width 10 height 10
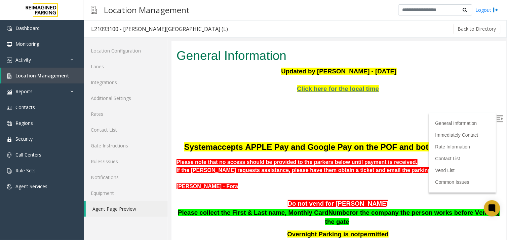
scroll to position [0, 0]
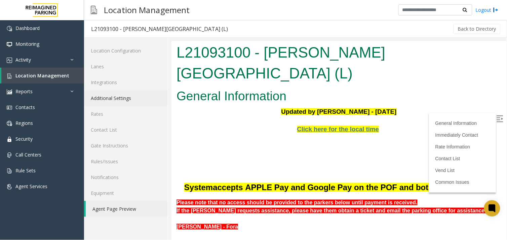
click at [119, 94] on link "Additional Settings" at bounding box center [126, 98] width 84 height 16
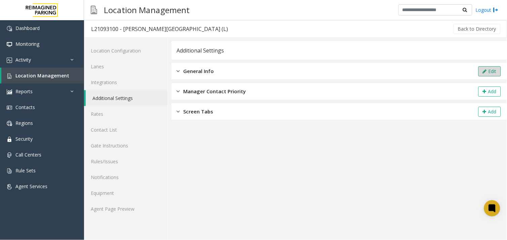
click at [489, 71] on button "Edit" at bounding box center [490, 71] width 23 height 10
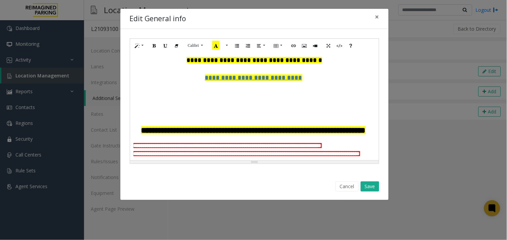
click at [230, 108] on div "**********" at bounding box center [255, 130] width 242 height 86
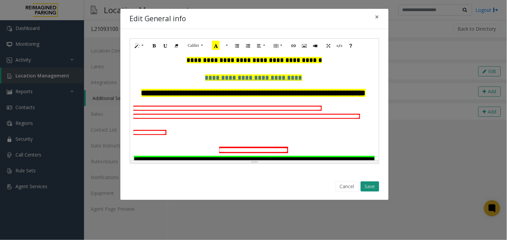
click at [375, 184] on button "Save" at bounding box center [370, 186] width 19 height 10
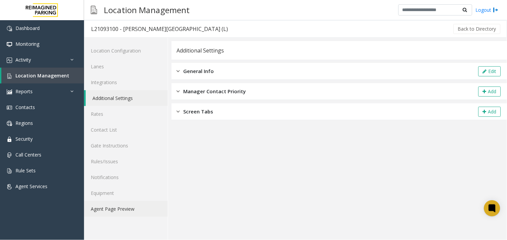
click at [120, 207] on link "Agent Page Preview" at bounding box center [126, 209] width 84 height 16
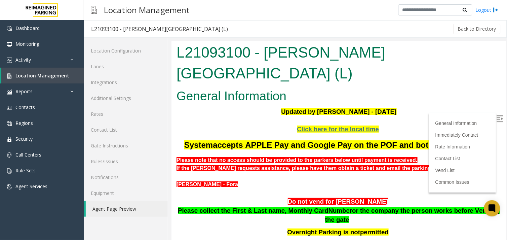
click at [498, 120] on label at bounding box center [501, 119] width 10 height 10
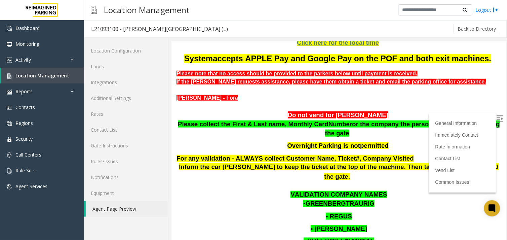
scroll to position [75, 0]
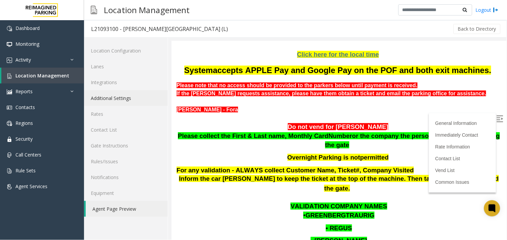
click at [106, 97] on link "Additional Settings" at bounding box center [126, 98] width 84 height 16
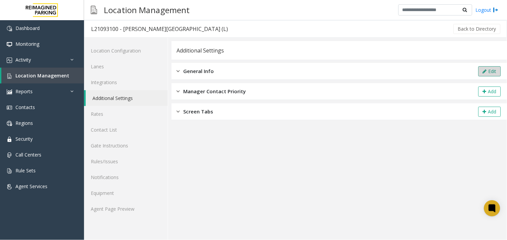
click at [496, 67] on button "Edit" at bounding box center [490, 71] width 23 height 10
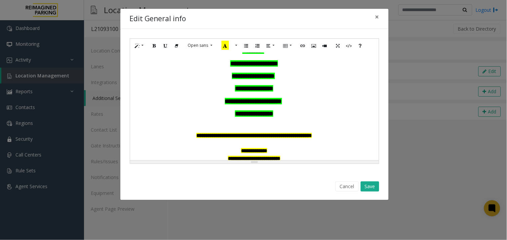
scroll to position [449, 0]
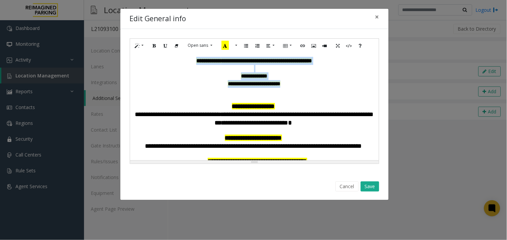
drag, startPoint x: 301, startPoint y: 104, endPoint x: 180, endPoint y: 76, distance: 124.1
click at [180, 76] on div "**********" at bounding box center [254, 106] width 249 height 108
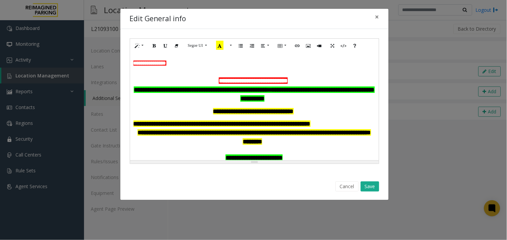
scroll to position [112, 0]
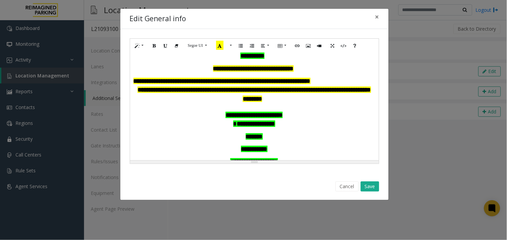
click at [283, 104] on p "**********" at bounding box center [255, 95] width 242 height 18
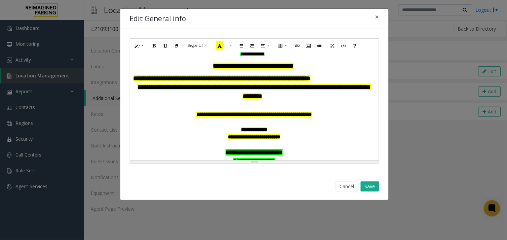
scroll to position [189, 0]
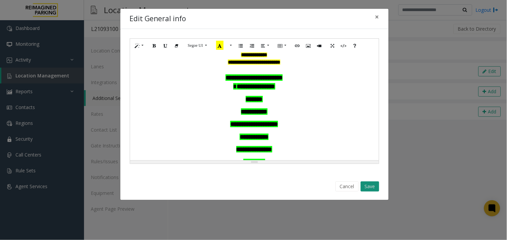
click at [364, 183] on button "Save" at bounding box center [370, 186] width 19 height 10
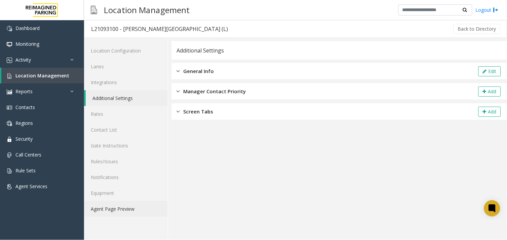
click at [126, 207] on link "Agent Page Preview" at bounding box center [126, 209] width 84 height 16
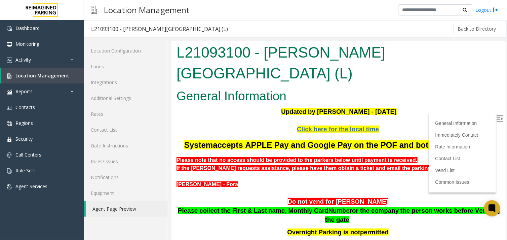
click at [498, 115] on label at bounding box center [501, 119] width 10 height 10
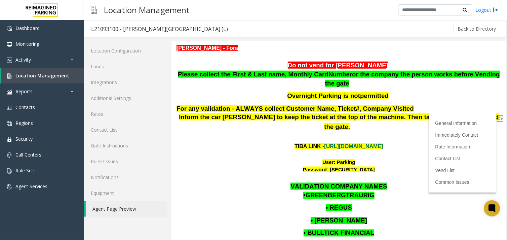
scroll to position [149, 0]
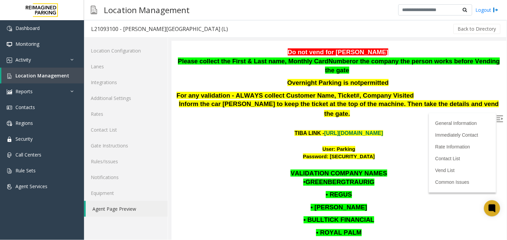
click at [277, 203] on p "• [PERSON_NAME]" at bounding box center [338, 207] width 325 height 9
click at [271, 203] on p "• [PERSON_NAME]" at bounding box center [338, 207] width 325 height 9
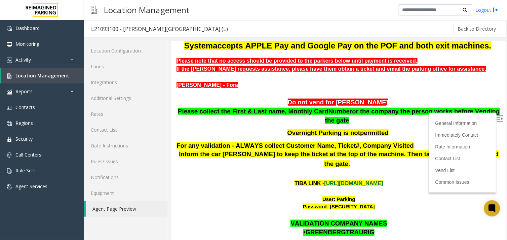
scroll to position [0, 0]
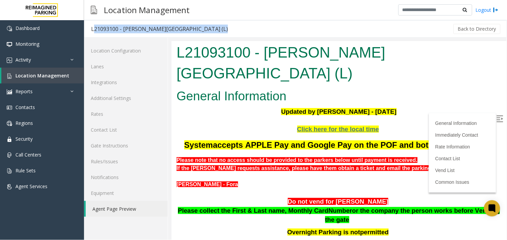
drag, startPoint x: 194, startPoint y: 28, endPoint x: 91, endPoint y: 33, distance: 102.4
click at [91, 33] on div "L21093100 - Wells Fargo Center (L) Back to Directory" at bounding box center [295, 28] width 423 height 17
copy div "L21093100 - [PERSON_NAME][GEOGRAPHIC_DATA] (L)"
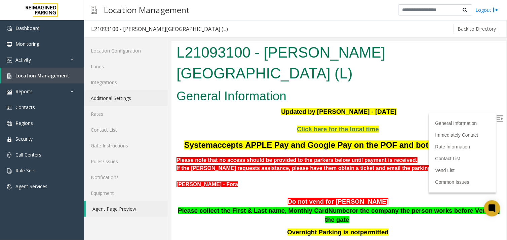
click at [120, 99] on link "Additional Settings" at bounding box center [126, 98] width 84 height 16
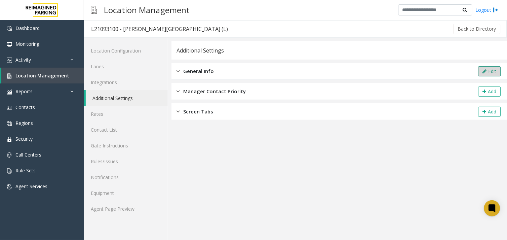
click at [501, 67] on button "Edit" at bounding box center [490, 71] width 23 height 10
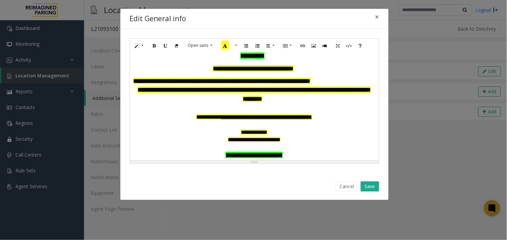
scroll to position [149, 0]
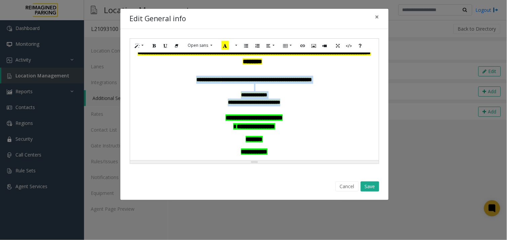
drag, startPoint x: 294, startPoint y: 124, endPoint x: 176, endPoint y: 99, distance: 120.7
click at [176, 99] on div "**********" at bounding box center [255, 22] width 242 height 168
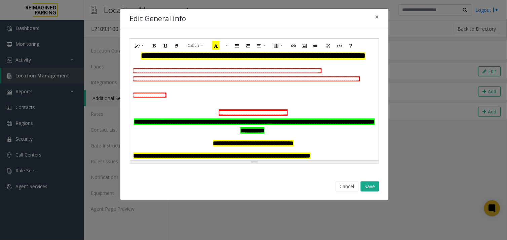
scroll to position [0, 0]
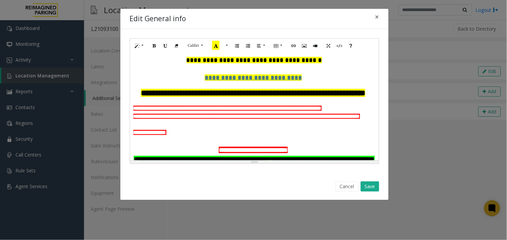
click at [306, 81] on p "**********" at bounding box center [255, 77] width 242 height 9
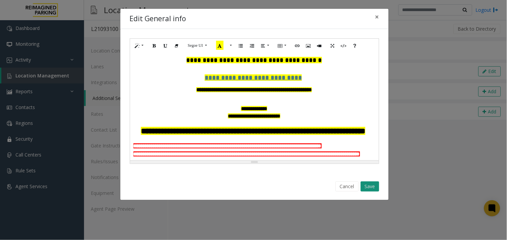
click at [369, 185] on button "Save" at bounding box center [370, 186] width 19 height 10
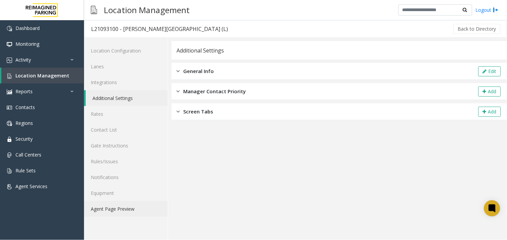
click at [125, 210] on link "Agent Page Preview" at bounding box center [126, 209] width 84 height 16
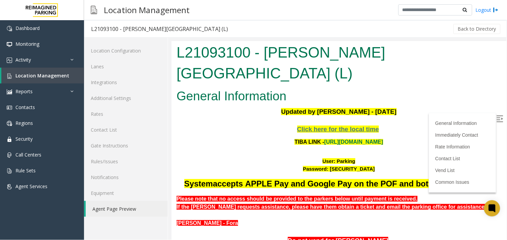
click at [497, 118] on img at bounding box center [500, 118] width 7 height 7
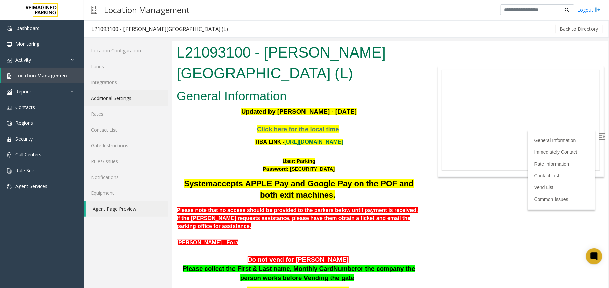
click at [117, 93] on link "Additional Settings" at bounding box center [126, 98] width 84 height 16
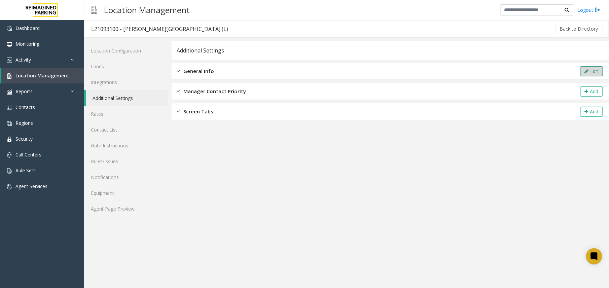
click at [593, 72] on button "Edit" at bounding box center [592, 71] width 23 height 10
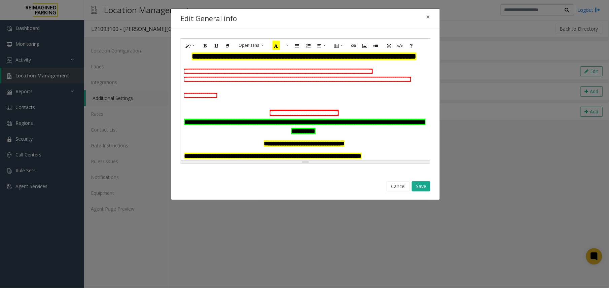
scroll to position [90, 0]
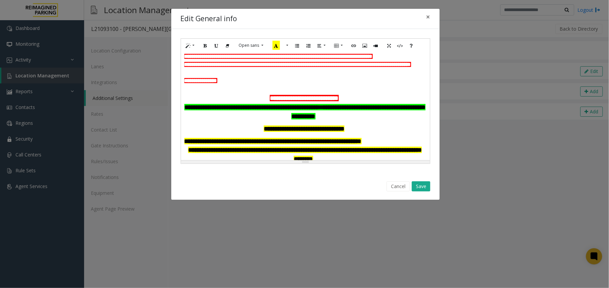
click at [212, 83] on font "**********" at bounding box center [200, 80] width 33 height 5
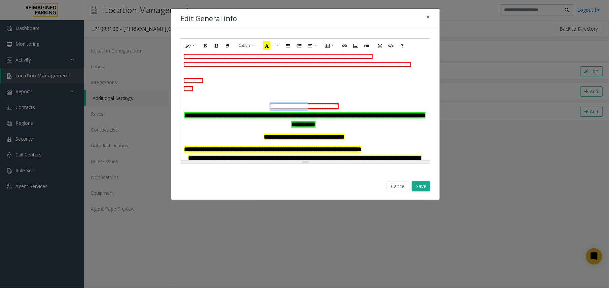
drag, startPoint x: 306, startPoint y: 125, endPoint x: 260, endPoint y: 126, distance: 45.4
click at [260, 111] on p "**********" at bounding box center [305, 106] width 242 height 9
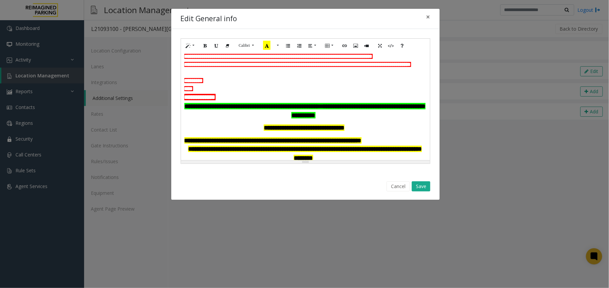
click at [185, 83] on font "*********" at bounding box center [193, 80] width 19 height 5
click at [184, 83] on font "*********" at bounding box center [193, 80] width 19 height 5
click at [185, 83] on font "*********" at bounding box center [193, 80] width 19 height 5
click at [236, 102] on p "**********" at bounding box center [305, 97] width 242 height 9
click at [225, 102] on p "**********" at bounding box center [305, 97] width 242 height 9
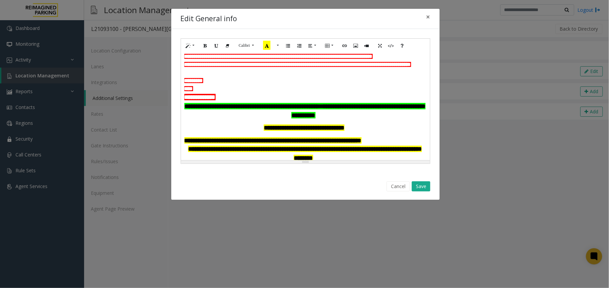
click at [217, 100] on span at bounding box center [217, 97] width 2 height 6
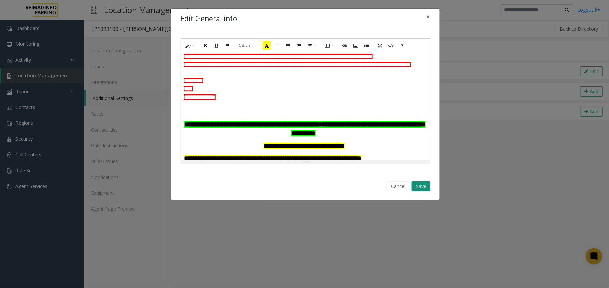
click at [419, 184] on button "Save" at bounding box center [421, 186] width 19 height 10
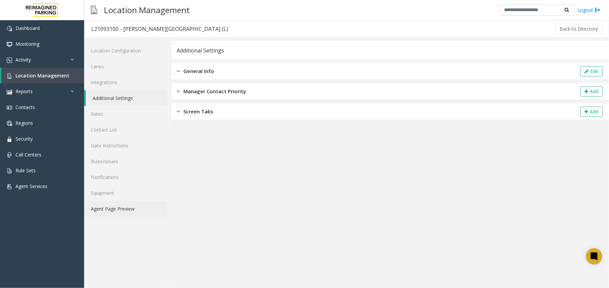
click at [128, 209] on link "Agent Page Preview" at bounding box center [126, 209] width 84 height 16
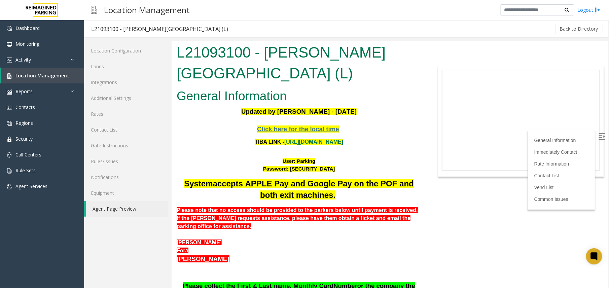
click at [598, 136] on img at bounding box center [601, 136] width 7 height 7
click at [315, 139] on link "[URL][DOMAIN_NAME]" at bounding box center [313, 142] width 59 height 6
click at [306, 125] on span "Click here for the local time" at bounding box center [298, 128] width 82 height 7
click at [318, 125] on span "Click here for the local time" at bounding box center [298, 128] width 82 height 7
click at [303, 139] on link "[URL][DOMAIN_NAME]" at bounding box center [313, 142] width 59 height 6
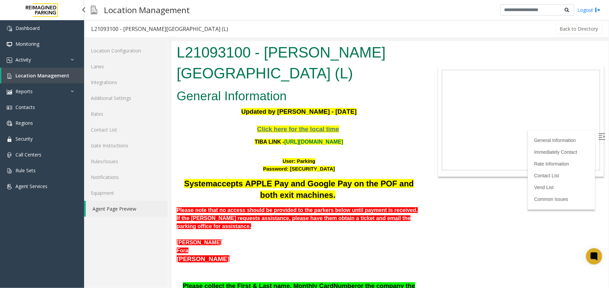
click at [60, 71] on link "Location Management" at bounding box center [42, 76] width 83 height 16
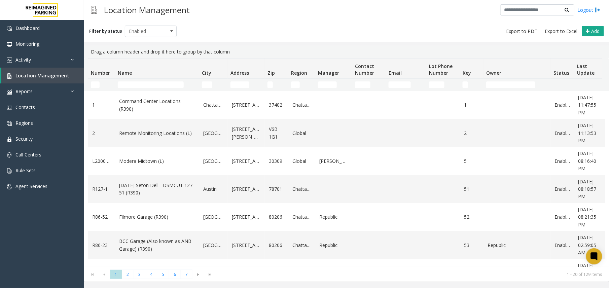
click at [145, 73] on th "Name" at bounding box center [157, 69] width 84 height 20
click at [145, 84] on input "Name Filter" at bounding box center [151, 84] width 66 height 7
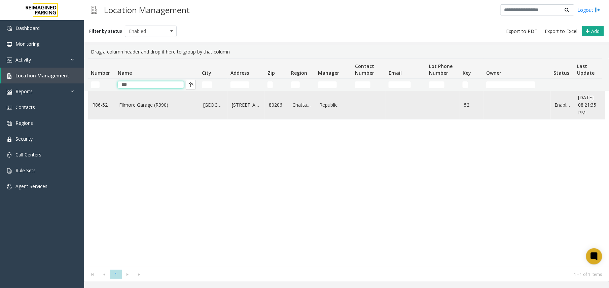
type input "***"
click at [151, 104] on link "Filmore Garage (R390)" at bounding box center [157, 104] width 76 height 7
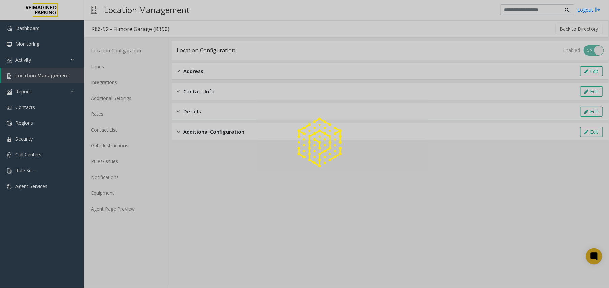
click at [122, 206] on div at bounding box center [304, 144] width 609 height 288
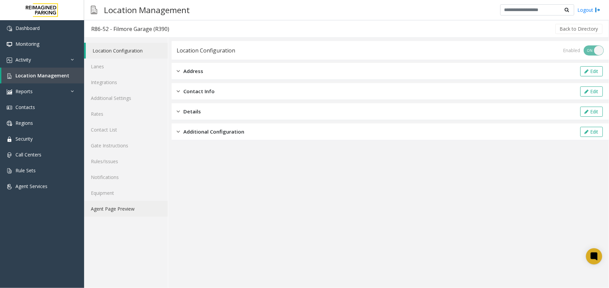
click at [124, 207] on link "Agent Page Preview" at bounding box center [126, 209] width 84 height 16
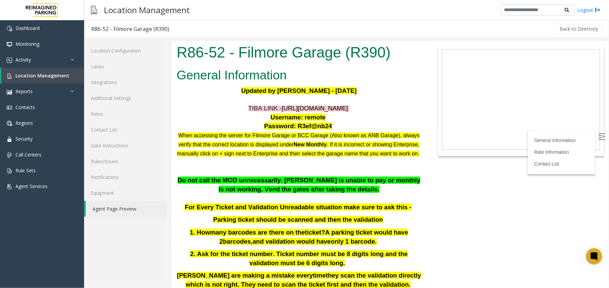
click at [319, 111] on span "https://fillmore-web.sp.tibaparking.net/" at bounding box center [314, 107] width 66 height 7
click at [54, 76] on span "Location Management" at bounding box center [42, 75] width 54 height 6
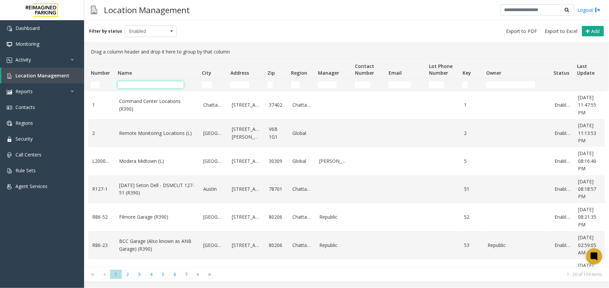
click at [142, 87] on input "Name Filter" at bounding box center [151, 84] width 66 height 7
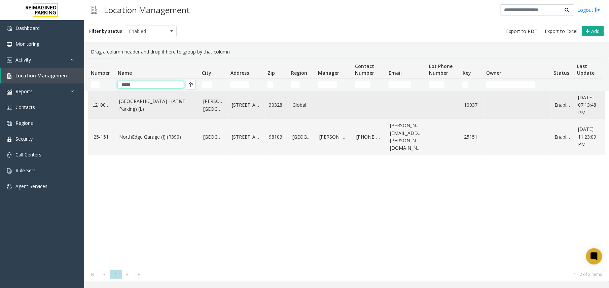
type input "*****"
click at [143, 100] on td "North Springs - (AT&T Parking) (L)" at bounding box center [157, 105] width 84 height 28
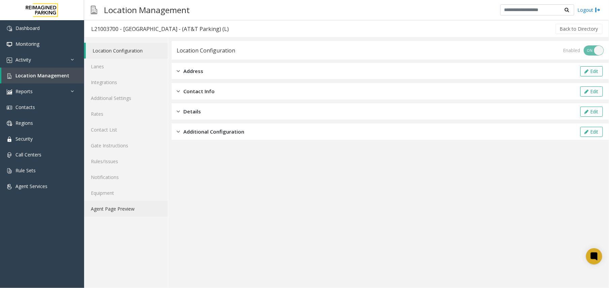
click at [111, 212] on link "Agent Page Preview" at bounding box center [126, 209] width 84 height 16
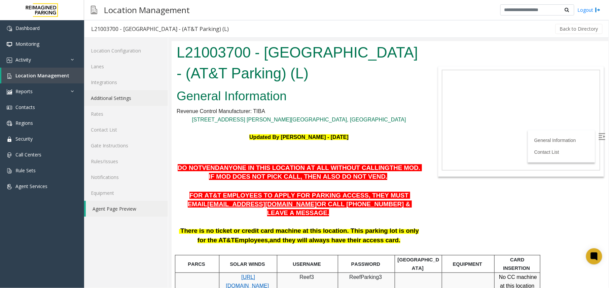
click at [134, 96] on link "Additional Settings" at bounding box center [126, 98] width 84 height 16
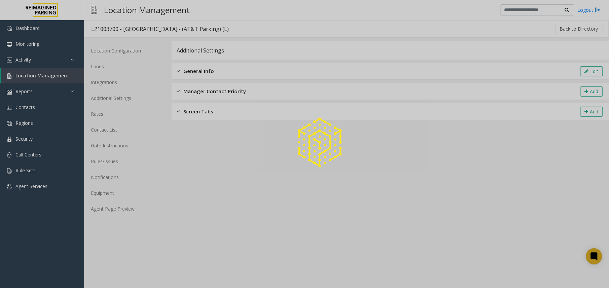
click at [583, 69] on button "Edit" at bounding box center [592, 71] width 23 height 10
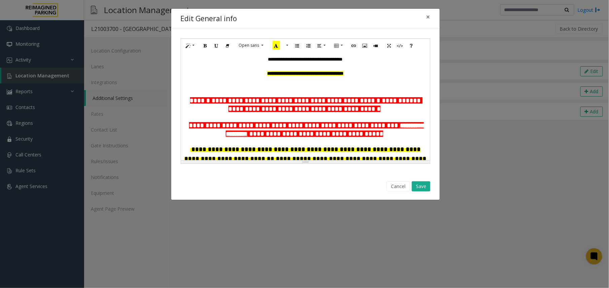
click at [314, 72] on b "**********" at bounding box center [305, 73] width 76 height 5
drag, startPoint x: 311, startPoint y: 73, endPoint x: 276, endPoint y: 71, distance: 34.7
click at [276, 71] on b "**********" at bounding box center [305, 73] width 73 height 5
click at [281, 91] on p at bounding box center [305, 87] width 242 height 7
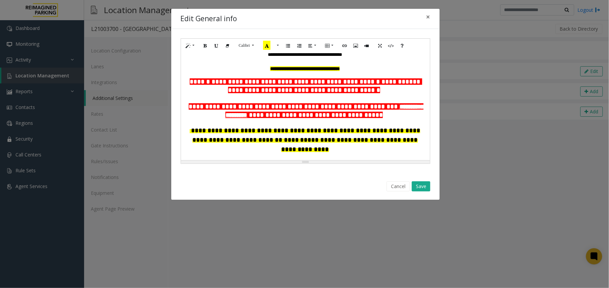
scroll to position [24, 0]
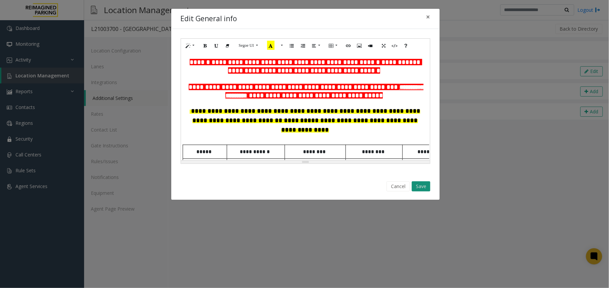
click at [417, 190] on button "Save" at bounding box center [421, 186] width 19 height 10
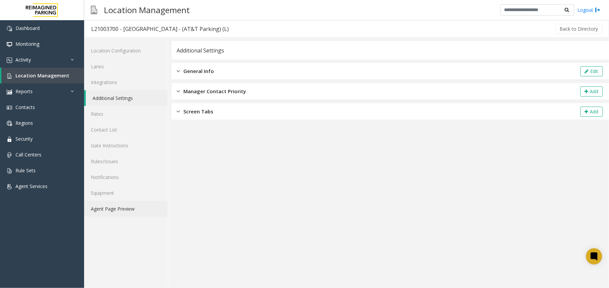
click at [107, 209] on link "Agent Page Preview" at bounding box center [126, 209] width 84 height 16
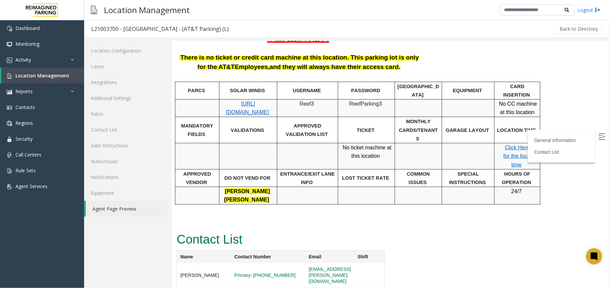
scroll to position [157, 0]
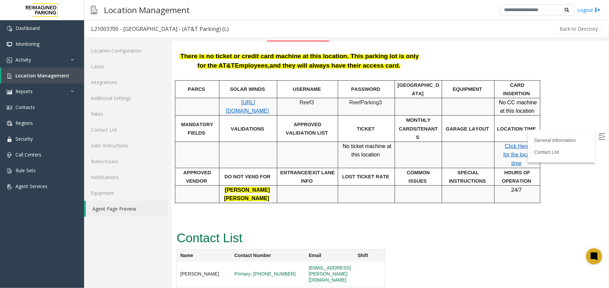
click at [598, 136] on img at bounding box center [601, 136] width 7 height 7
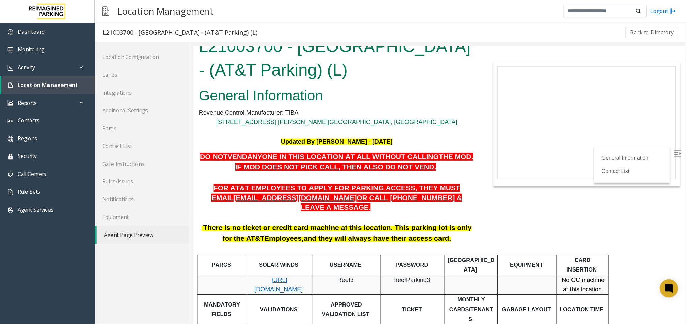
scroll to position [0, 0]
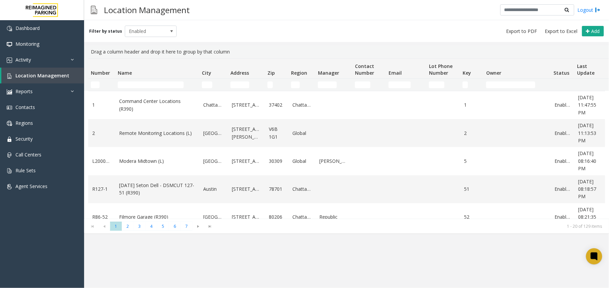
scroll to position [37, 0]
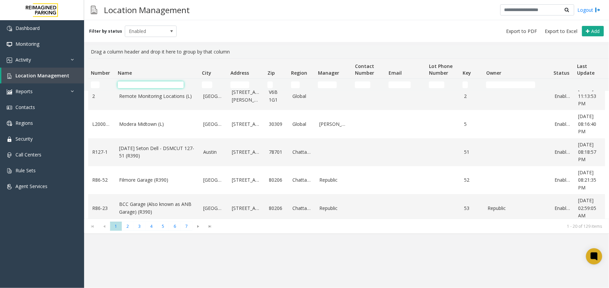
click at [144, 83] on input "Name Filter" at bounding box center [151, 84] width 66 height 7
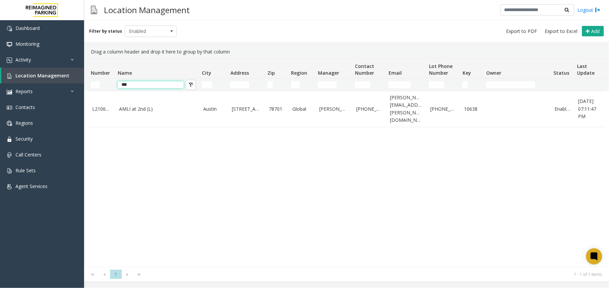
scroll to position [0, 0]
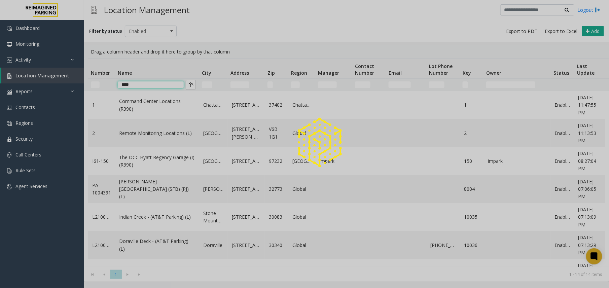
type input "*****"
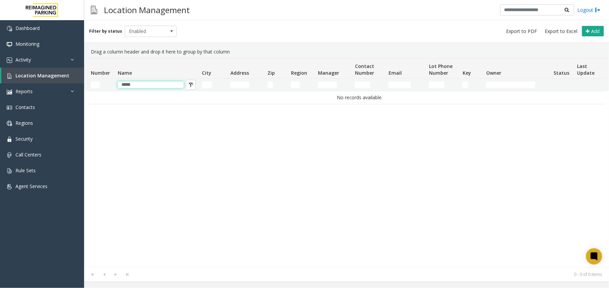
drag, startPoint x: 125, startPoint y: 86, endPoint x: 110, endPoint y: 87, distance: 14.8
click at [110, 87] on tr "*****" at bounding box center [359, 85] width 543 height 12
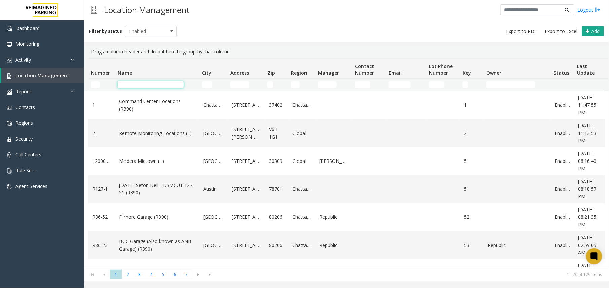
click at [159, 86] on input "Name Filter" at bounding box center [151, 84] width 66 height 7
type input "*******"
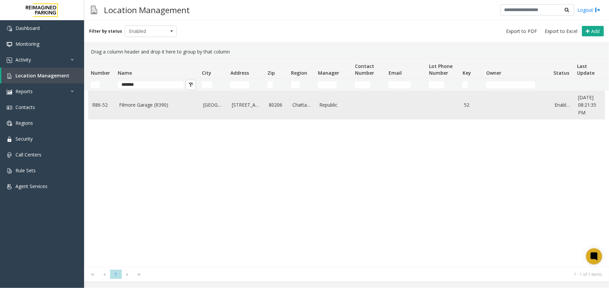
click at [155, 112] on td "Filmore Garage (R390)" at bounding box center [157, 105] width 84 height 28
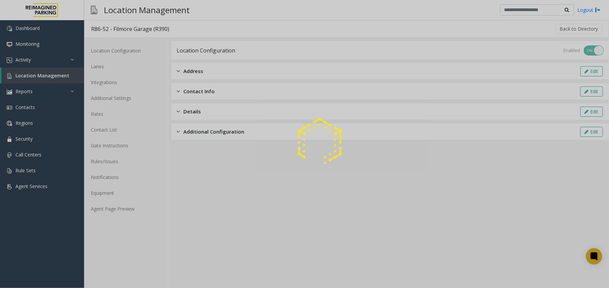
click at [121, 207] on div at bounding box center [304, 144] width 609 height 288
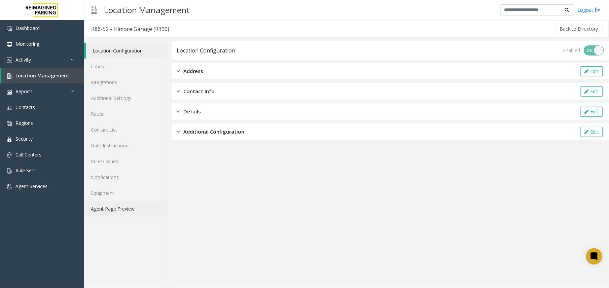
click at [121, 207] on link "Agent Page Preview" at bounding box center [126, 209] width 84 height 16
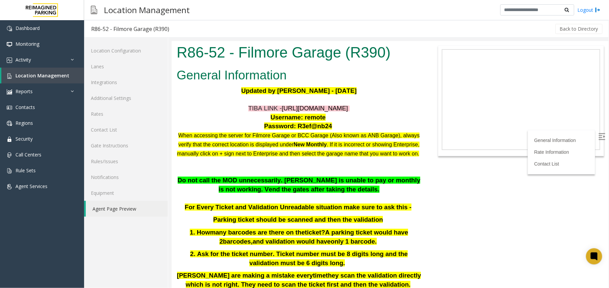
click at [598, 137] on img at bounding box center [601, 136] width 7 height 7
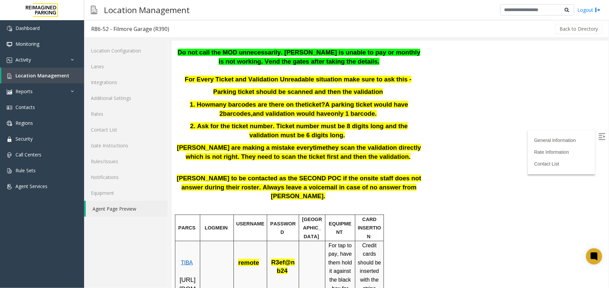
scroll to position [224, 0]
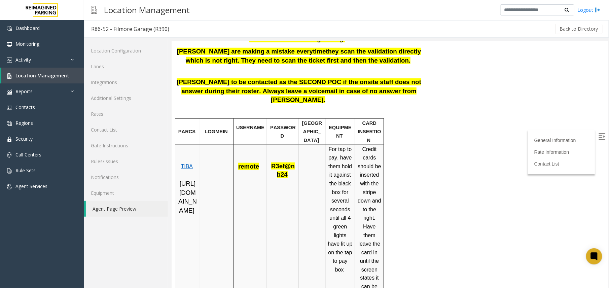
click at [187, 214] on span "[URL][DOMAIN_NAME]" at bounding box center [187, 197] width 19 height 34
click at [186, 169] on span "TIBA" at bounding box center [186, 166] width 12 height 6
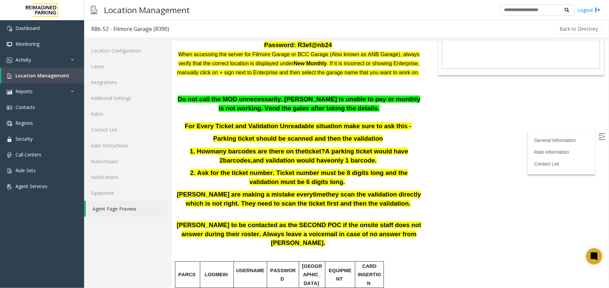
scroll to position [90, 0]
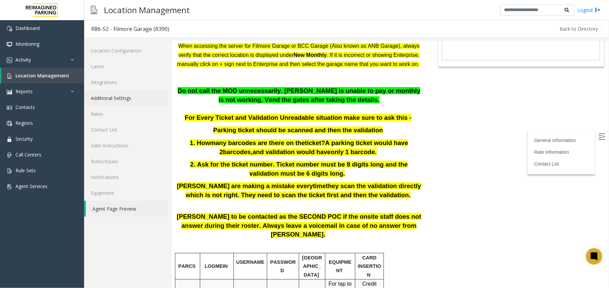
click at [118, 99] on link "Additional Settings" at bounding box center [126, 98] width 84 height 16
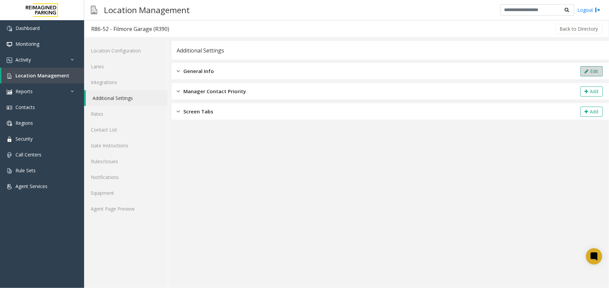
click at [591, 71] on button "Edit" at bounding box center [592, 71] width 23 height 10
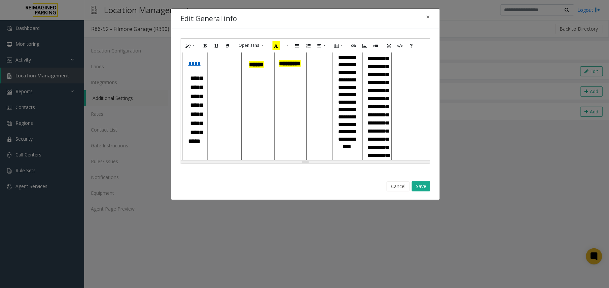
scroll to position [269, 0]
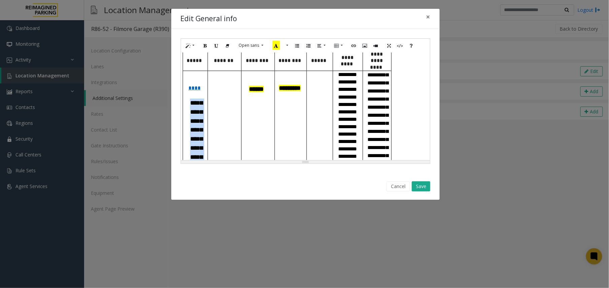
drag, startPoint x: 199, startPoint y: 148, endPoint x: 185, endPoint y: 92, distance: 57.6
click at [185, 99] on p "**********" at bounding box center [195, 135] width 20 height 72
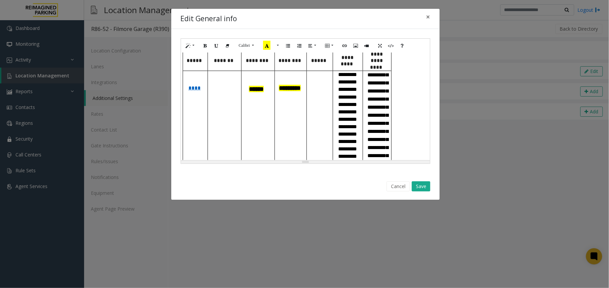
click at [221, 80] on td at bounding box center [225, 147] width 34 height 153
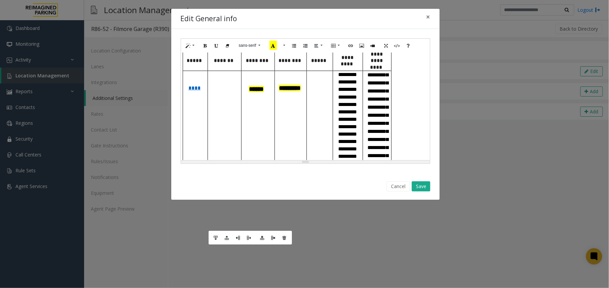
click at [223, 83] on td at bounding box center [225, 147] width 34 height 153
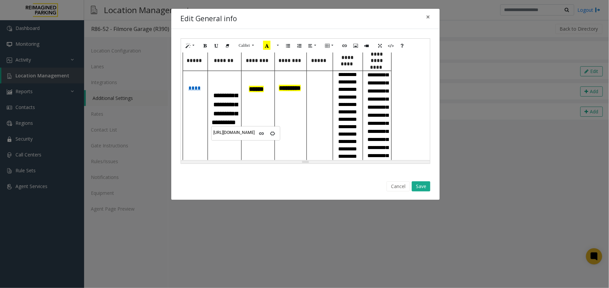
click at [211, 91] on p "**********" at bounding box center [224, 109] width 29 height 36
click at [423, 182] on button "Save" at bounding box center [421, 186] width 19 height 10
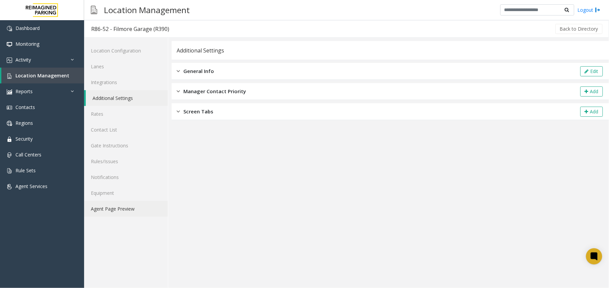
click at [143, 210] on link "Agent Page Preview" at bounding box center [126, 209] width 84 height 16
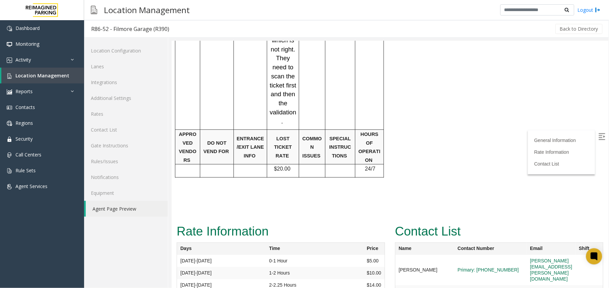
scroll to position [1166, 0]
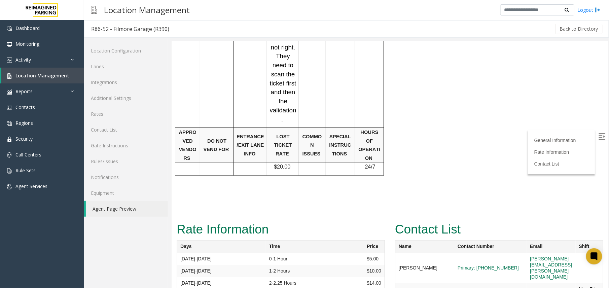
click at [600, 138] on label at bounding box center [602, 137] width 10 height 10
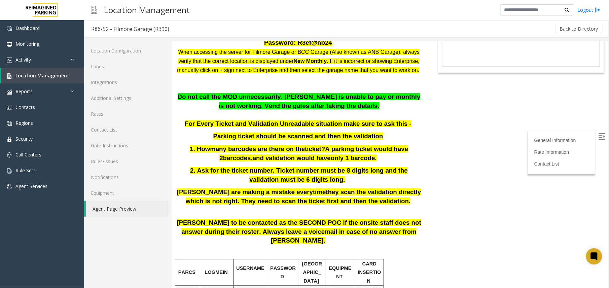
scroll to position [0, 0]
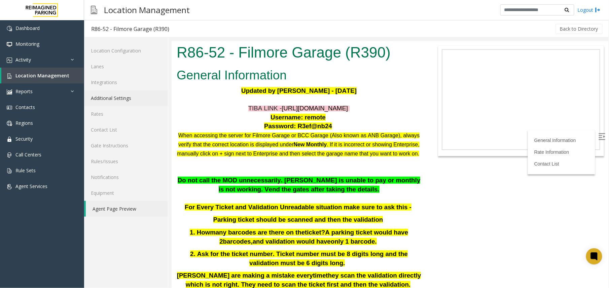
click at [119, 100] on link "Additional Settings" at bounding box center [126, 98] width 84 height 16
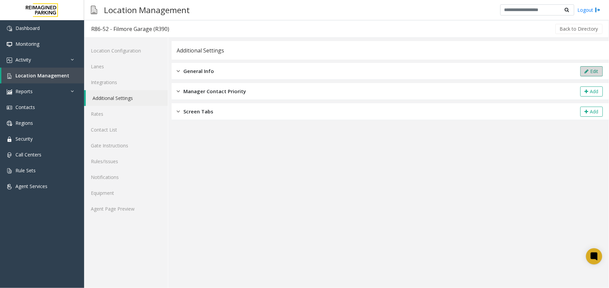
click at [586, 71] on icon at bounding box center [587, 71] width 4 height 5
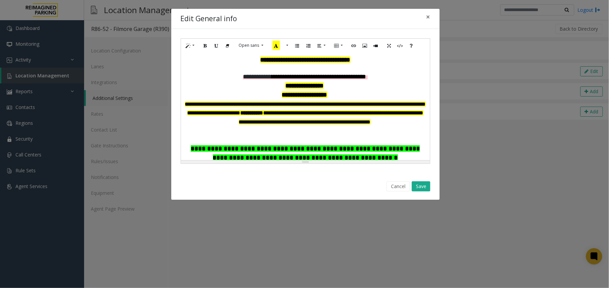
click at [314, 60] on span "**********" at bounding box center [305, 60] width 90 height 6
click at [422, 182] on button "Save" at bounding box center [421, 186] width 19 height 10
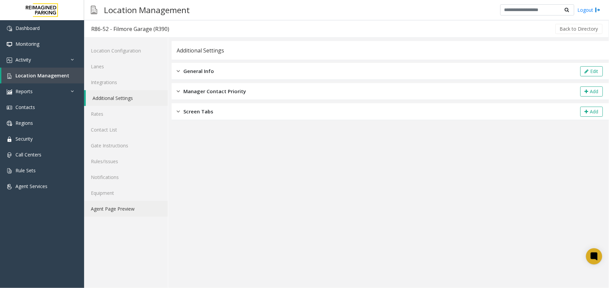
click at [136, 214] on link "Agent Page Preview" at bounding box center [126, 209] width 84 height 16
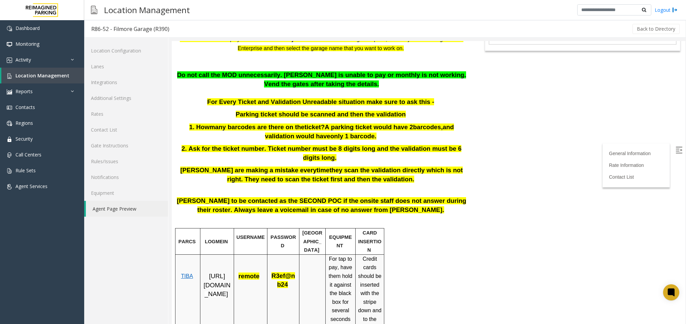
scroll to position [75, 0]
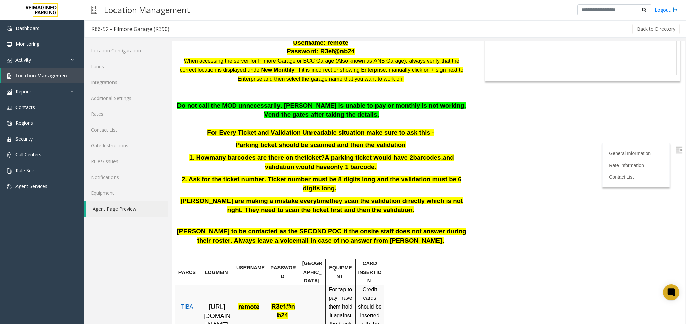
drag, startPoint x: 681, startPoint y: 98, endPoint x: 858, endPoint y: 153, distance: 185.4
click at [609, 112] on html "Dashboard Monitoring Activity Daily Activity Lane Activity Agent Activity Quali…" at bounding box center [343, 162] width 686 height 324
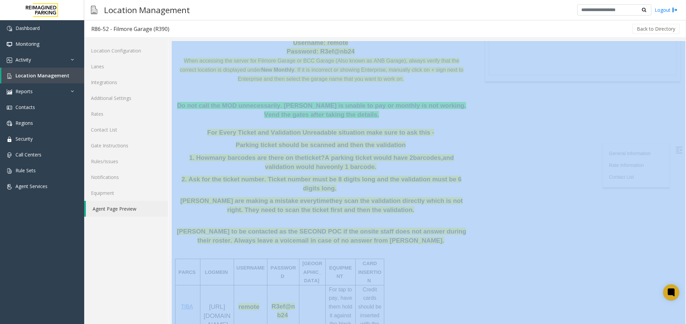
click at [609, 112] on html "Dashboard Monitoring Activity Daily Activity Lane Activity Agent Activity Quali…" at bounding box center [343, 162] width 686 height 324
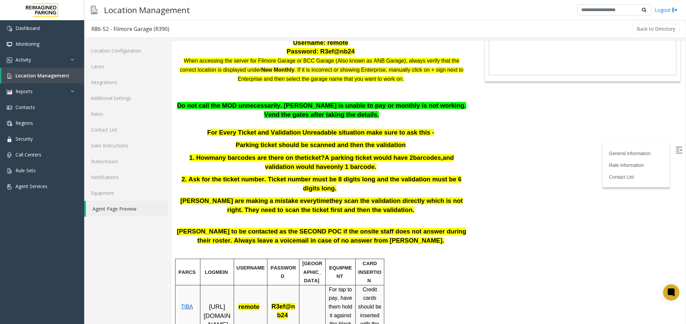
click at [544, 216] on body "R86-52 - Filmore Garage (R390) General Information Updated by Kunal Singh - 27 …" at bounding box center [428, 107] width 513 height 283
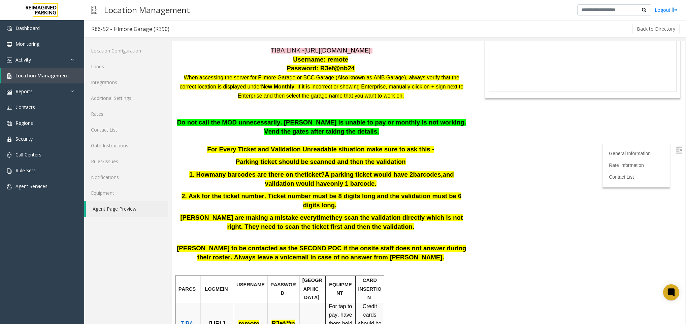
scroll to position [47, 0]
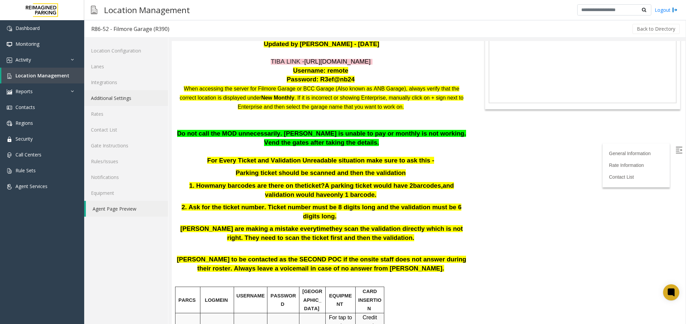
click at [107, 98] on link "Additional Settings" at bounding box center [126, 98] width 84 height 16
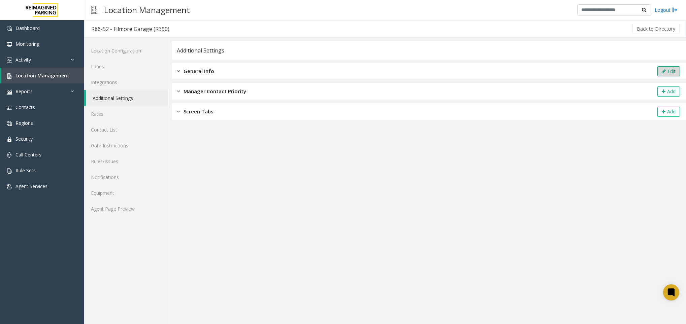
click at [609, 67] on button "Edit" at bounding box center [668, 71] width 23 height 10
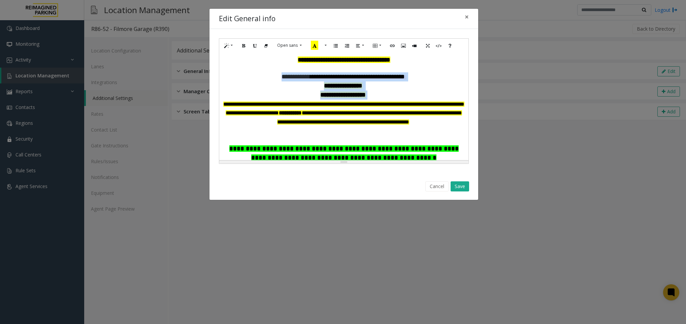
drag, startPoint x: 382, startPoint y: 95, endPoint x: 254, endPoint y: 74, distance: 129.2
click at [254, 74] on div "**********" at bounding box center [343, 195] width 242 height 247
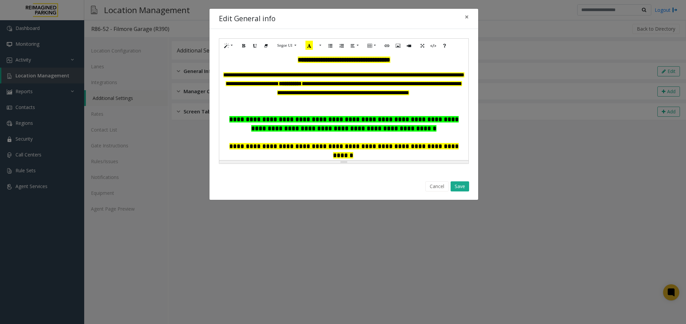
click at [319, 115] on p at bounding box center [343, 110] width 242 height 9
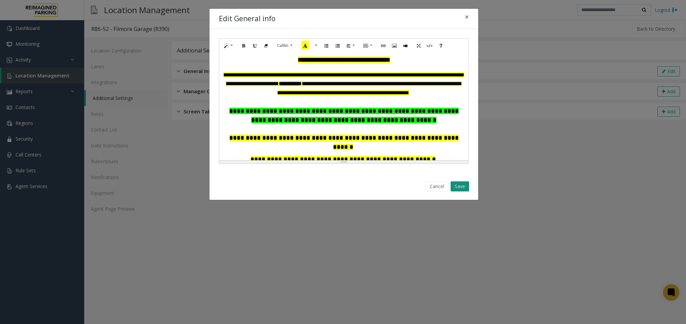
click at [458, 190] on button "Save" at bounding box center [459, 186] width 19 height 10
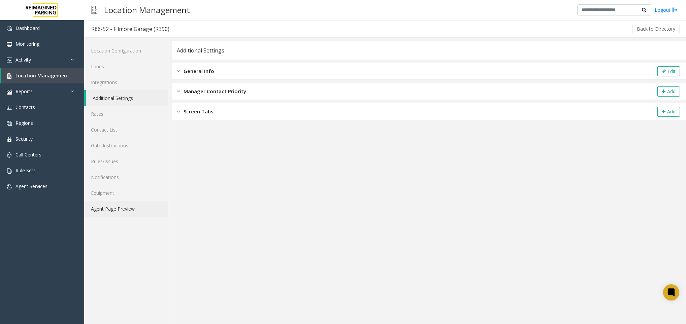
click at [124, 206] on link "Agent Page Preview" at bounding box center [126, 209] width 84 height 16
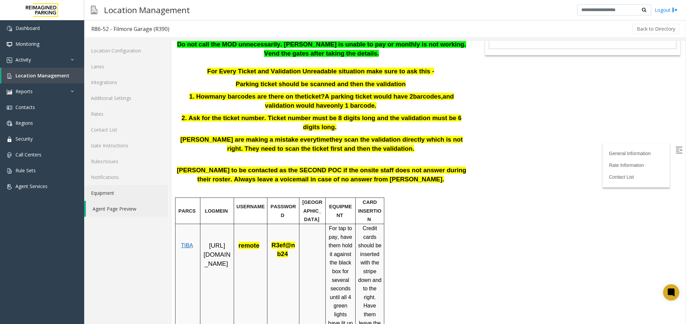
scroll to position [50, 0]
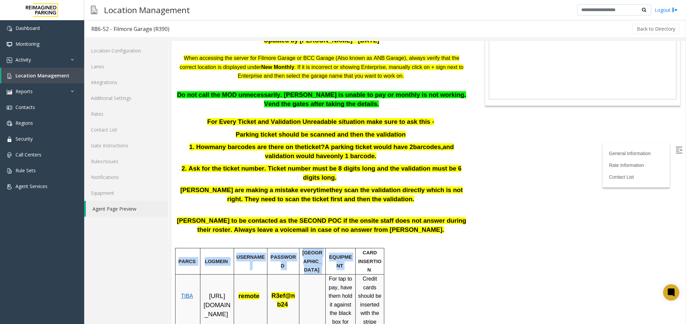
drag, startPoint x: 383, startPoint y: 244, endPoint x: 399, endPoint y: 240, distance: 16.7
drag, startPoint x: 399, startPoint y: 240, endPoint x: 385, endPoint y: 249, distance: 17.0
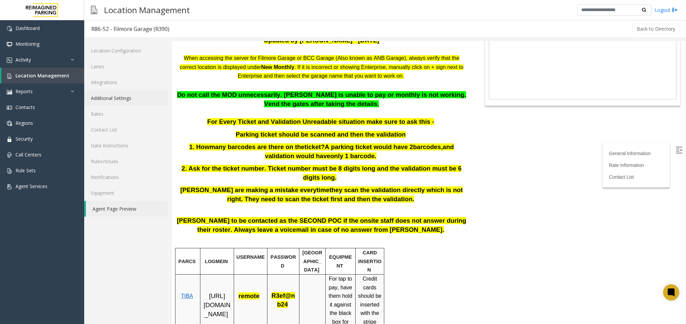
click at [125, 95] on link "Additional Settings" at bounding box center [126, 98] width 84 height 16
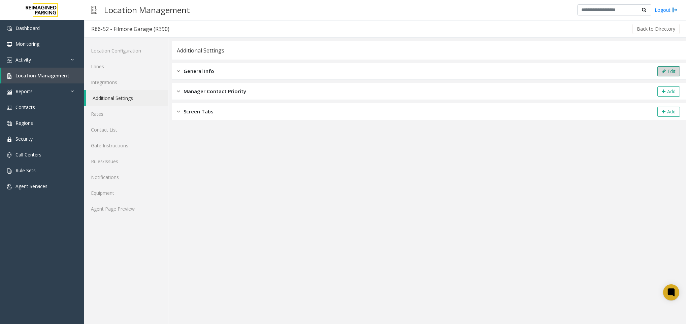
click at [609, 70] on button "Edit" at bounding box center [668, 71] width 23 height 10
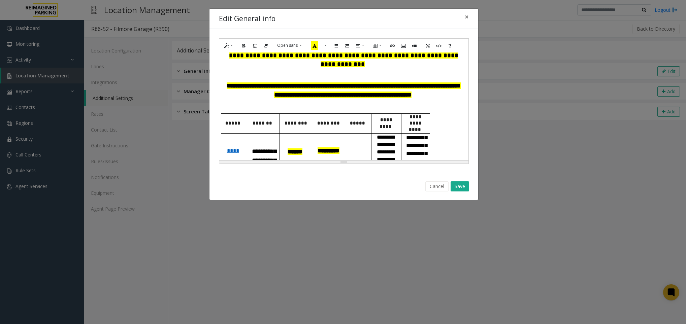
scroll to position [151, 0]
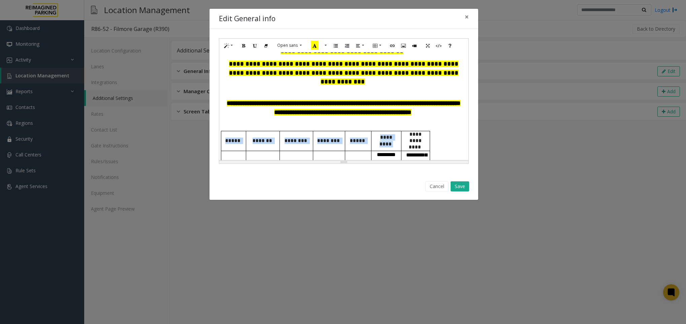
drag, startPoint x: 429, startPoint y: 127, endPoint x: 437, endPoint y: 126, distance: 7.8
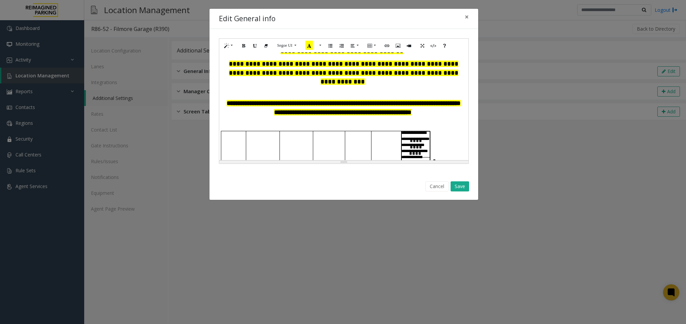
click at [450, 121] on div at bounding box center [343, 125] width 242 height 9
click at [434, 182] on div "Cancel Save" at bounding box center [343, 186] width 259 height 17
click at [432, 186] on button "Cancel" at bounding box center [436, 186] width 23 height 10
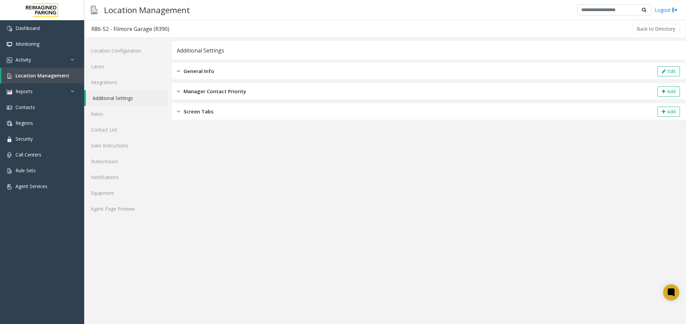
click at [609, 66] on div "General Info Edit" at bounding box center [429, 71] width 514 height 17
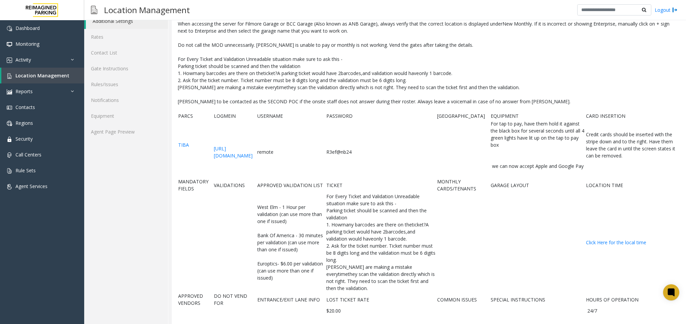
scroll to position [0, 0]
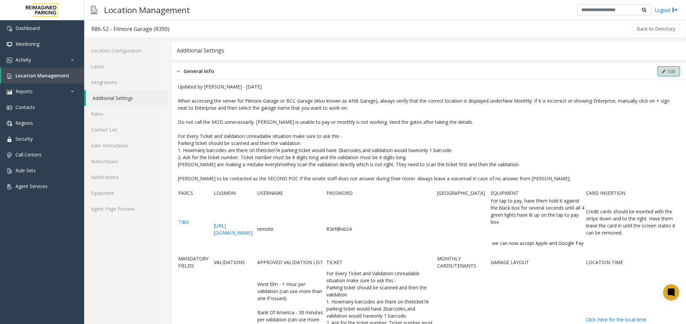
click at [609, 76] on button "Edit" at bounding box center [668, 71] width 23 height 10
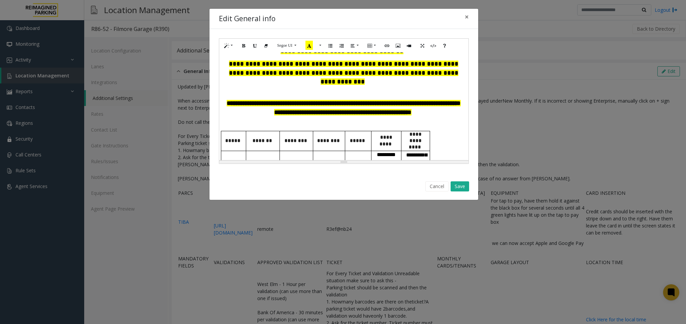
scroll to position [202, 0]
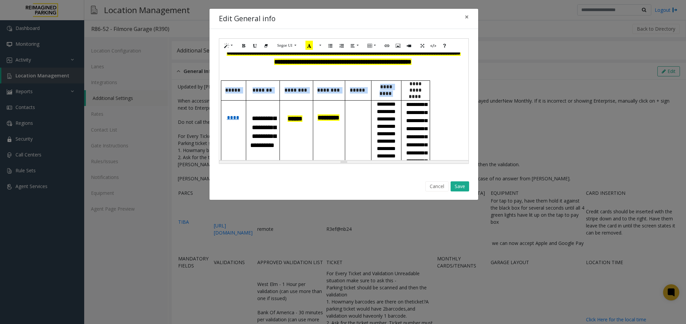
drag, startPoint x: 429, startPoint y: 76, endPoint x: 435, endPoint y: 76, distance: 6.4
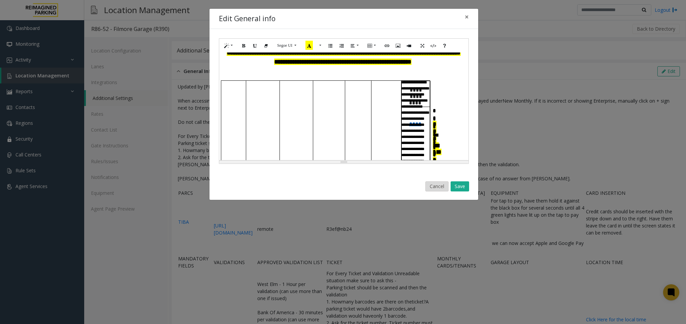
click at [442, 185] on button "Cancel" at bounding box center [436, 186] width 23 height 10
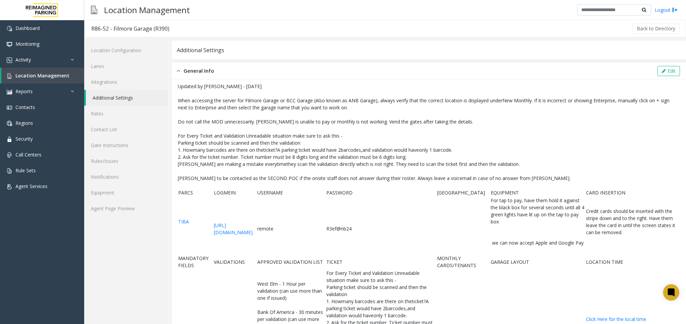
scroll to position [0, 0]
click at [609, 76] on button "Edit" at bounding box center [668, 71] width 23 height 10
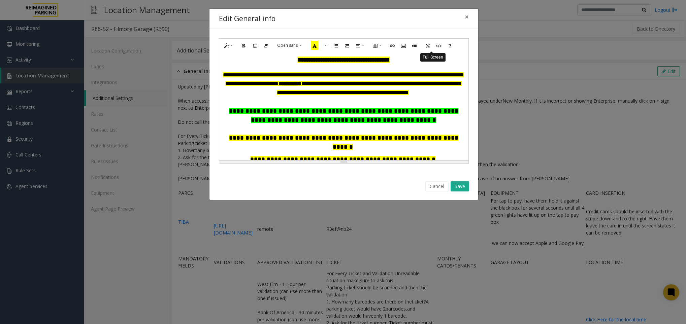
click at [429, 46] on icon "Full Screen" at bounding box center [427, 45] width 4 height 6
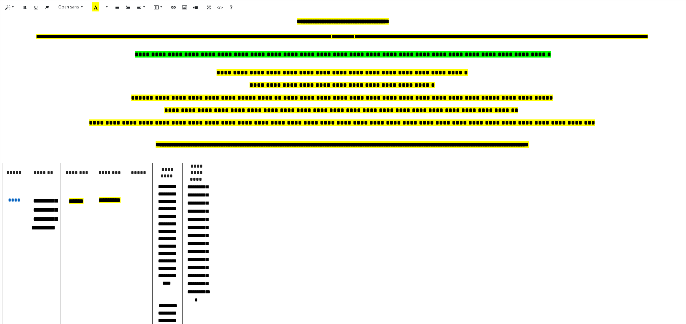
scroll to position [50, 0]
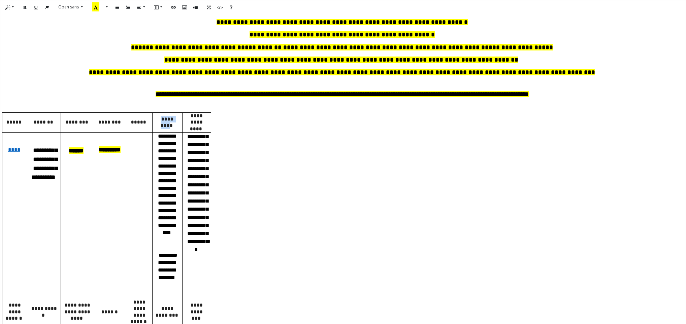
drag, startPoint x: 182, startPoint y: 128, endPoint x: 179, endPoint y: 130, distance: 4.1
click at [179, 130] on td "*********" at bounding box center [167, 122] width 30 height 20
click at [161, 8] on button "Table" at bounding box center [152, 7] width 15 height 10
click at [74, 65] on p "**********" at bounding box center [343, 60] width 678 height 9
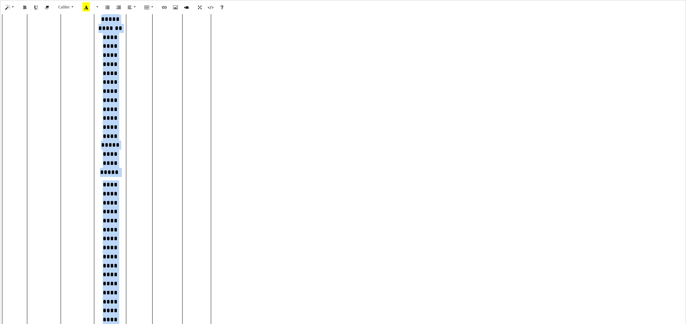
scroll to position [741, 0]
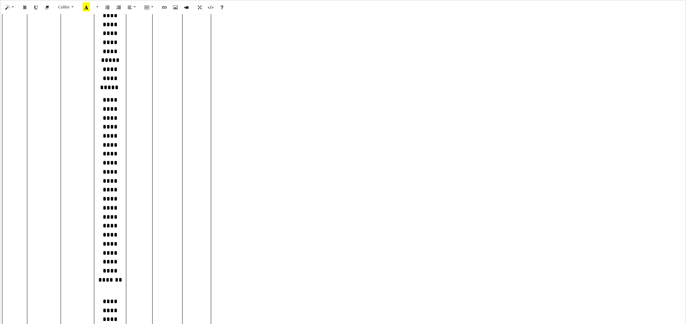
drag, startPoint x: 8, startPoint y: 131, endPoint x: 215, endPoint y: 280, distance: 254.9
click at [215, 280] on div "**********" at bounding box center [341, 21] width 679 height 1198
copy tbody
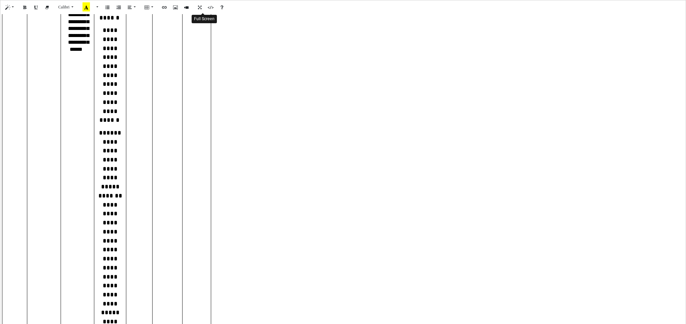
click at [202, 7] on icon "Full Screen" at bounding box center [200, 7] width 4 height 6
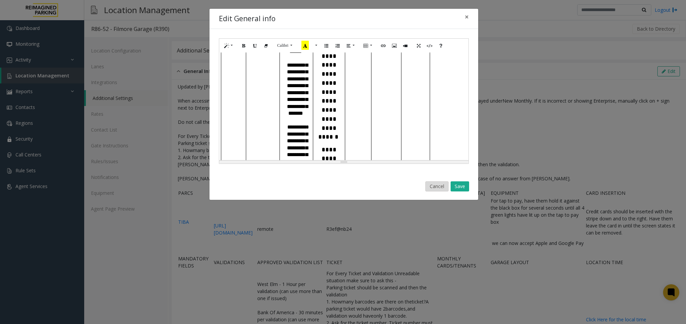
click at [430, 186] on button "Cancel" at bounding box center [436, 186] width 23 height 10
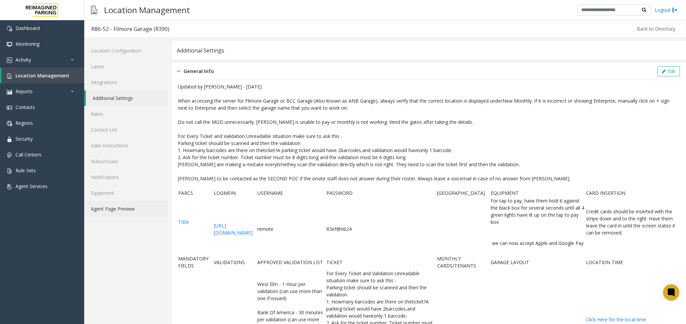
click at [133, 213] on link "Agent Page Preview" at bounding box center [126, 209] width 84 height 16
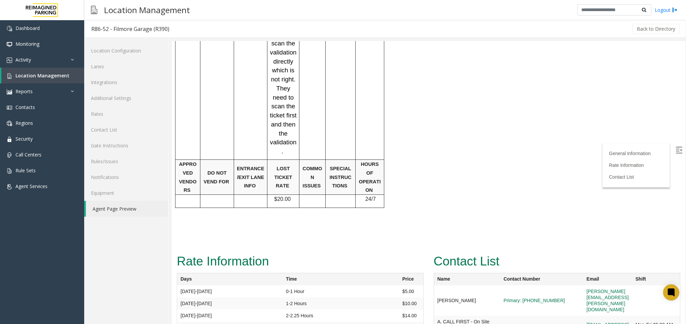
scroll to position [1106, 0]
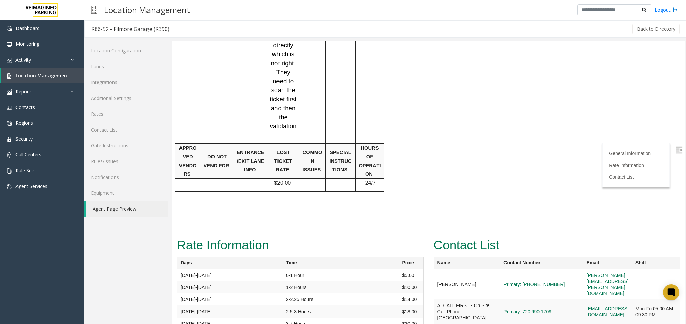
click at [609, 148] on img at bounding box center [678, 150] width 7 height 7
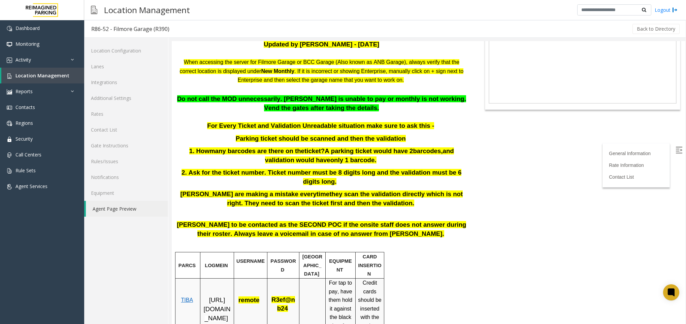
scroll to position [0, 0]
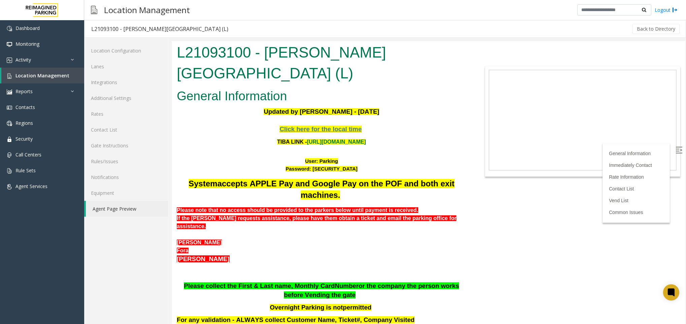
click at [675, 148] on img at bounding box center [678, 150] width 7 height 7
